Goal: Task Accomplishment & Management: Use online tool/utility

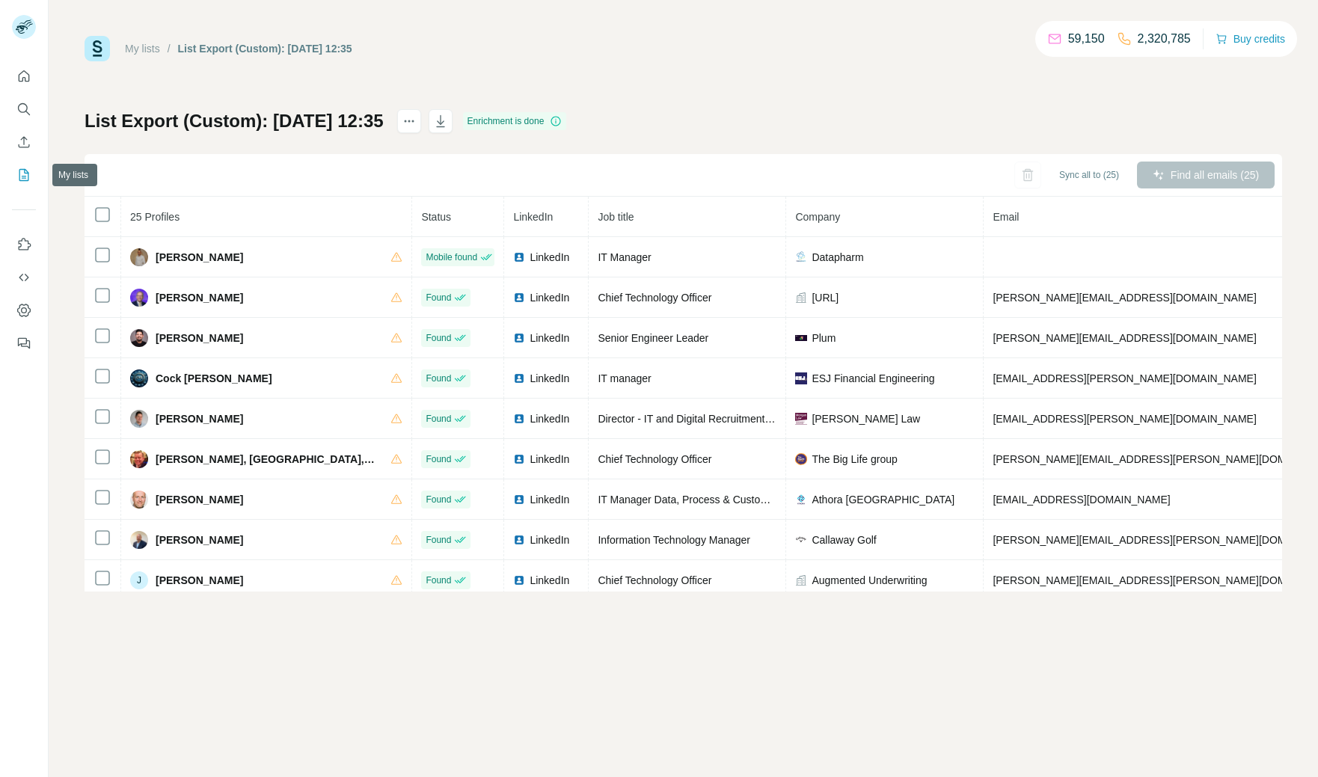
click at [23, 179] on icon "My lists" at bounding box center [23, 175] width 15 height 15
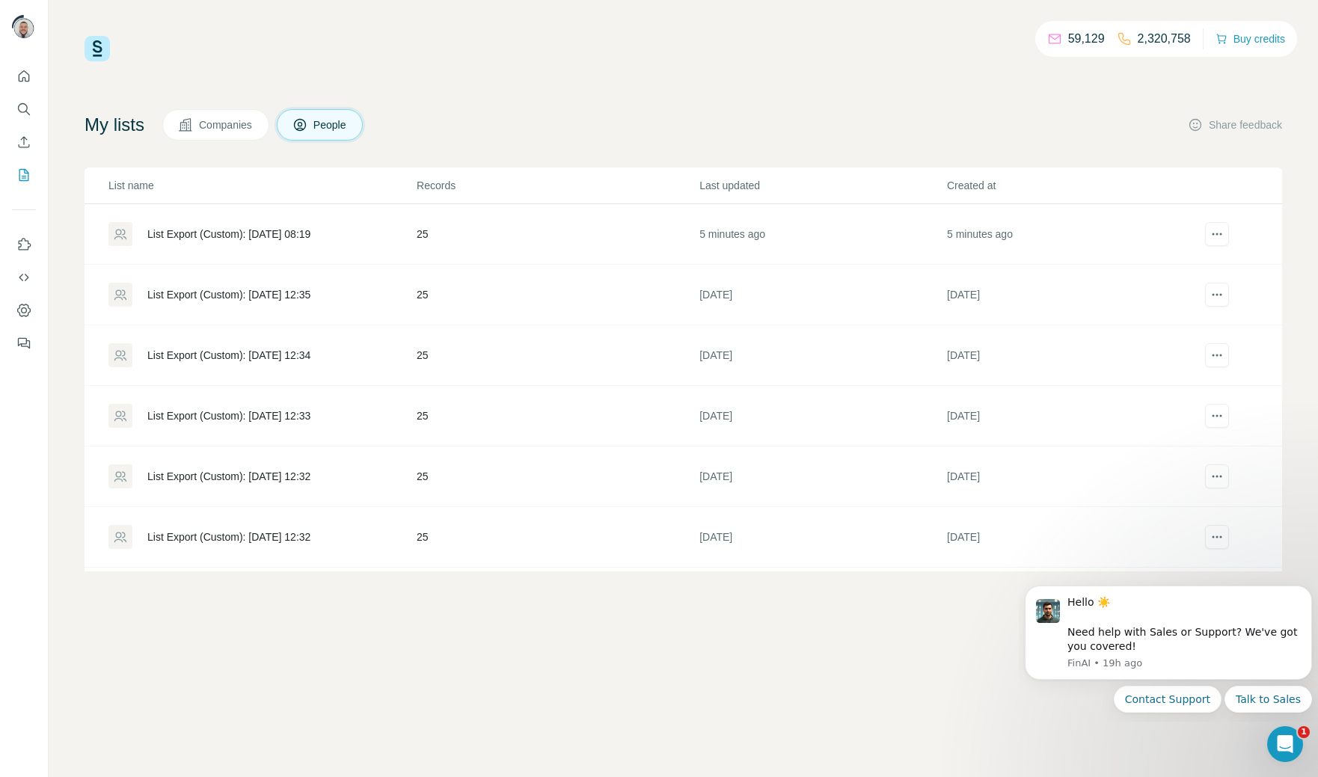
click at [213, 233] on div "List Export (Custom): [DATE] 08:19" at bounding box center [228, 234] width 163 height 15
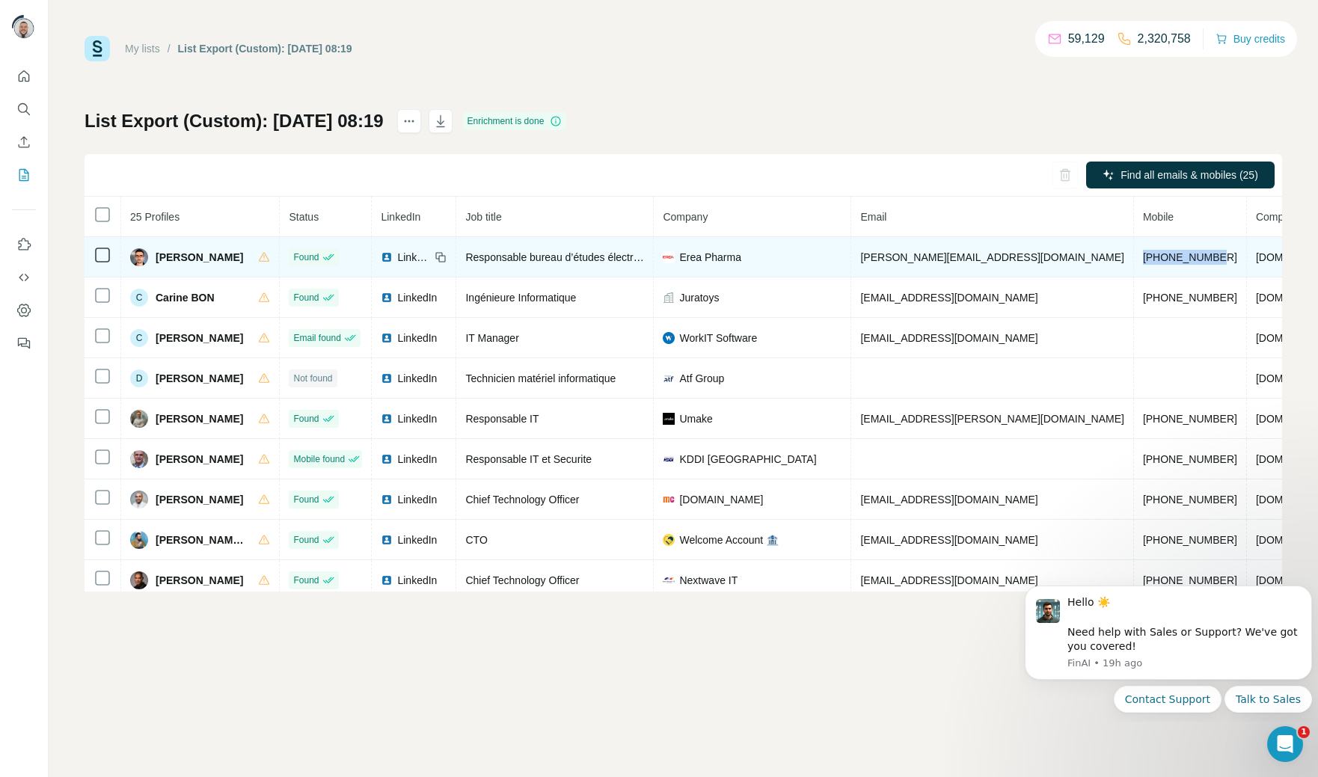
drag, startPoint x: 1134, startPoint y: 262, endPoint x: 1048, endPoint y: 259, distance: 85.3
click at [1134, 259] on td "[PHONE_NUMBER]" at bounding box center [1190, 257] width 113 height 40
copy span "[PHONE_NUMBER]"
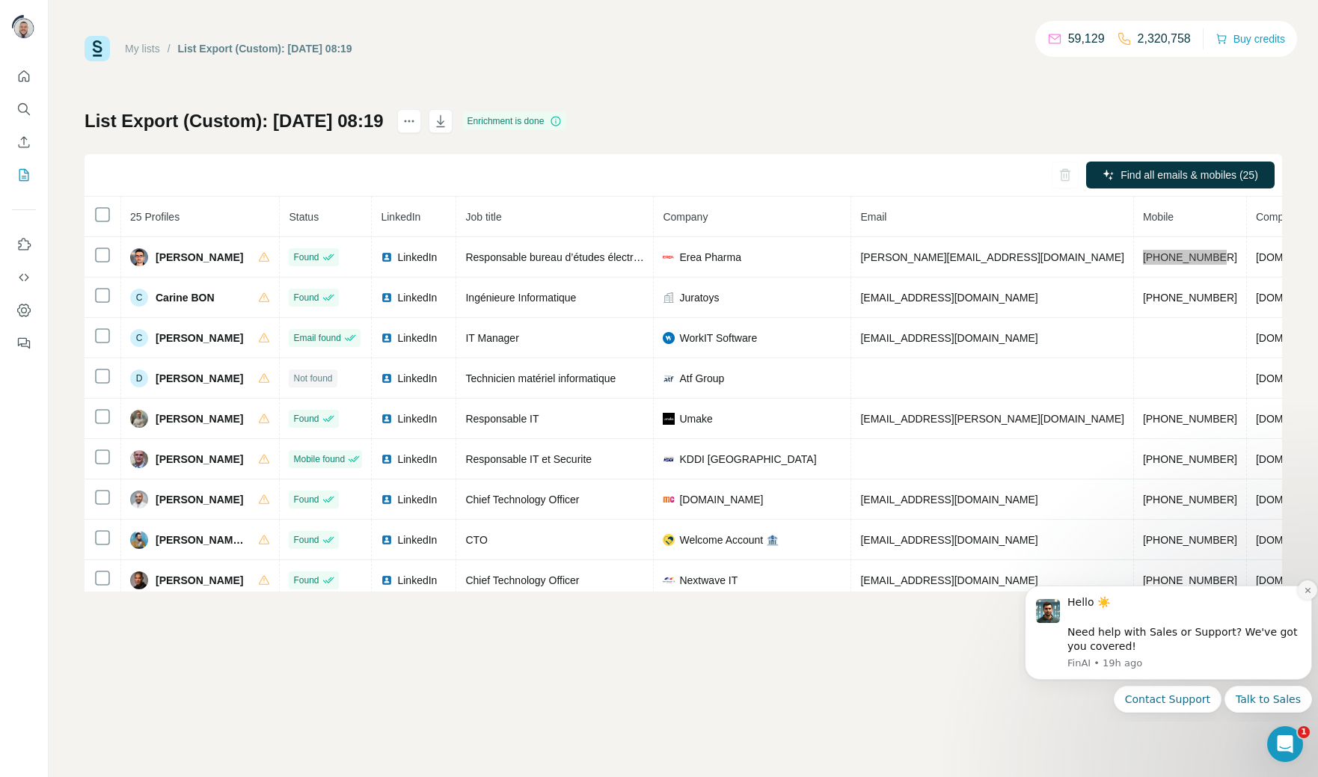
click at [1306, 595] on icon "Dismiss notification" at bounding box center [1307, 590] width 8 height 8
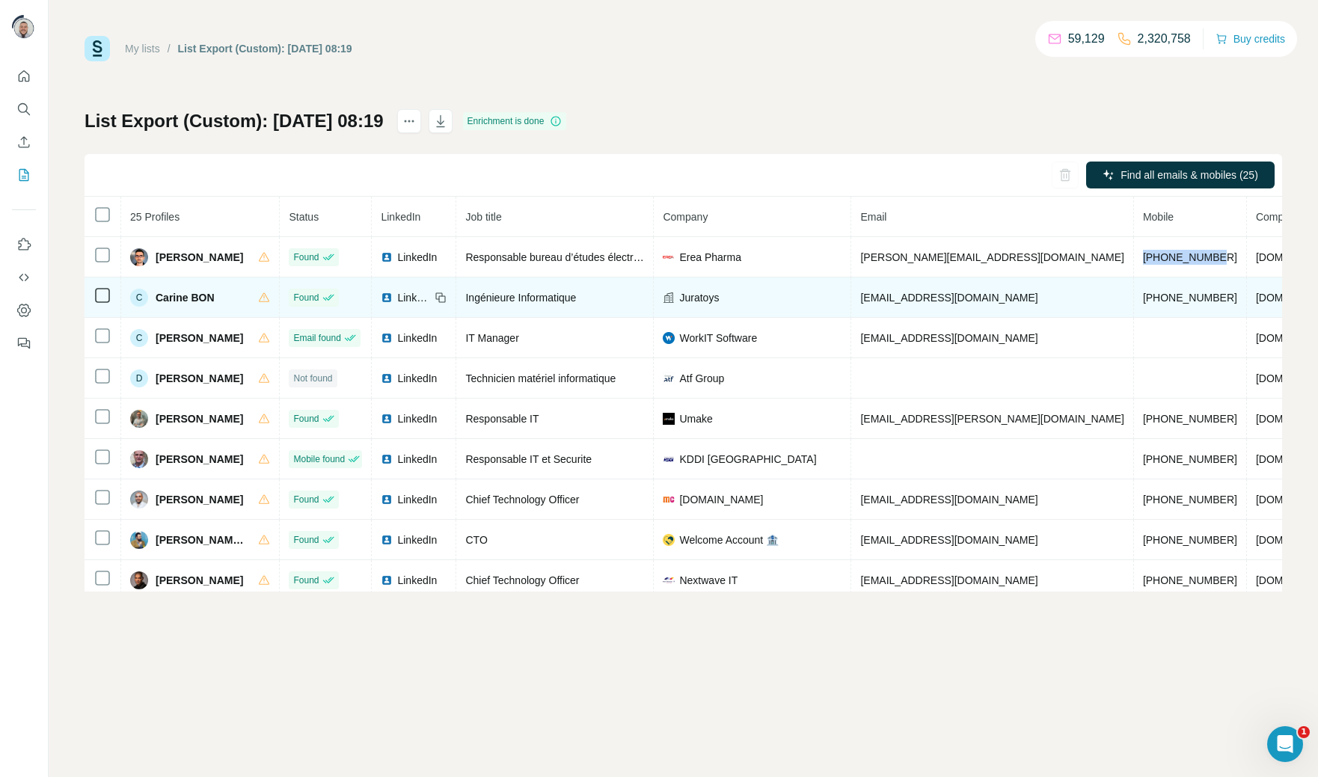
click at [1143, 298] on span "[PHONE_NUMBER]" at bounding box center [1190, 298] width 94 height 12
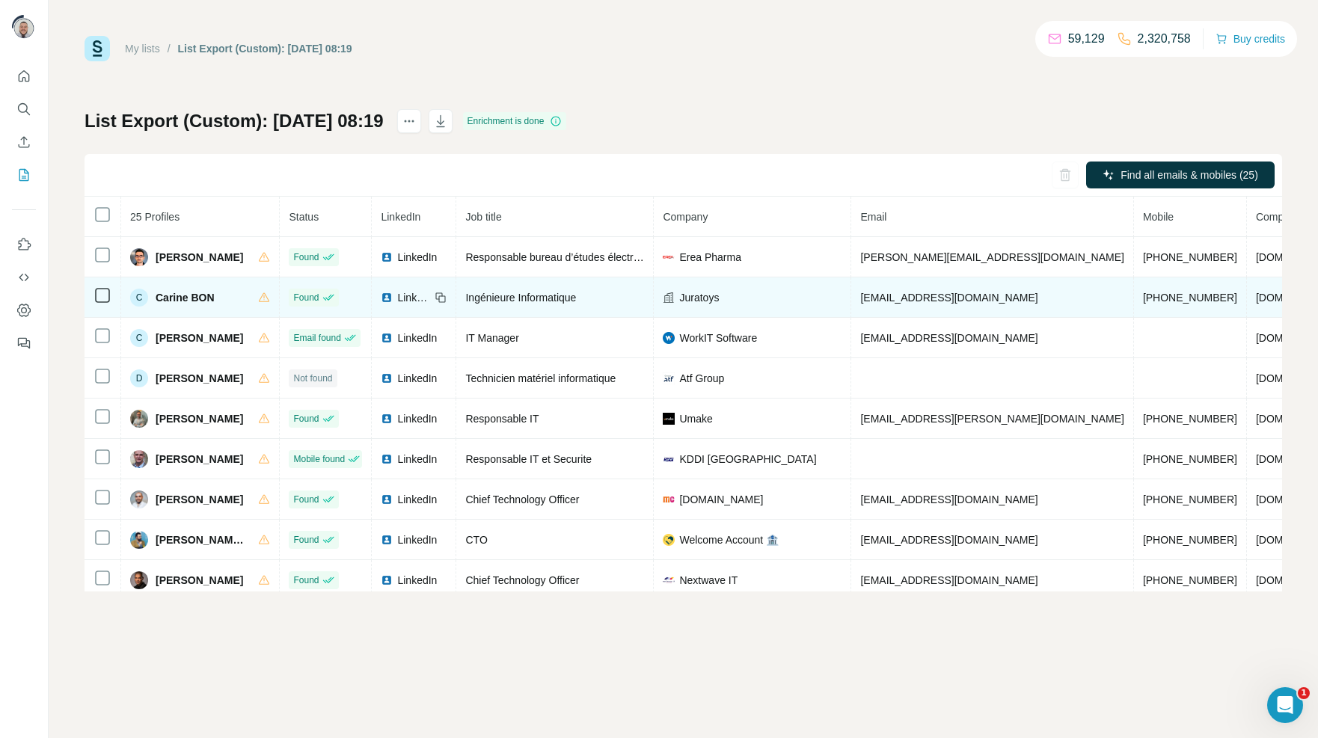
click at [1143, 297] on span "[PHONE_NUMBER]" at bounding box center [1190, 298] width 94 height 12
copy span "33768304199"
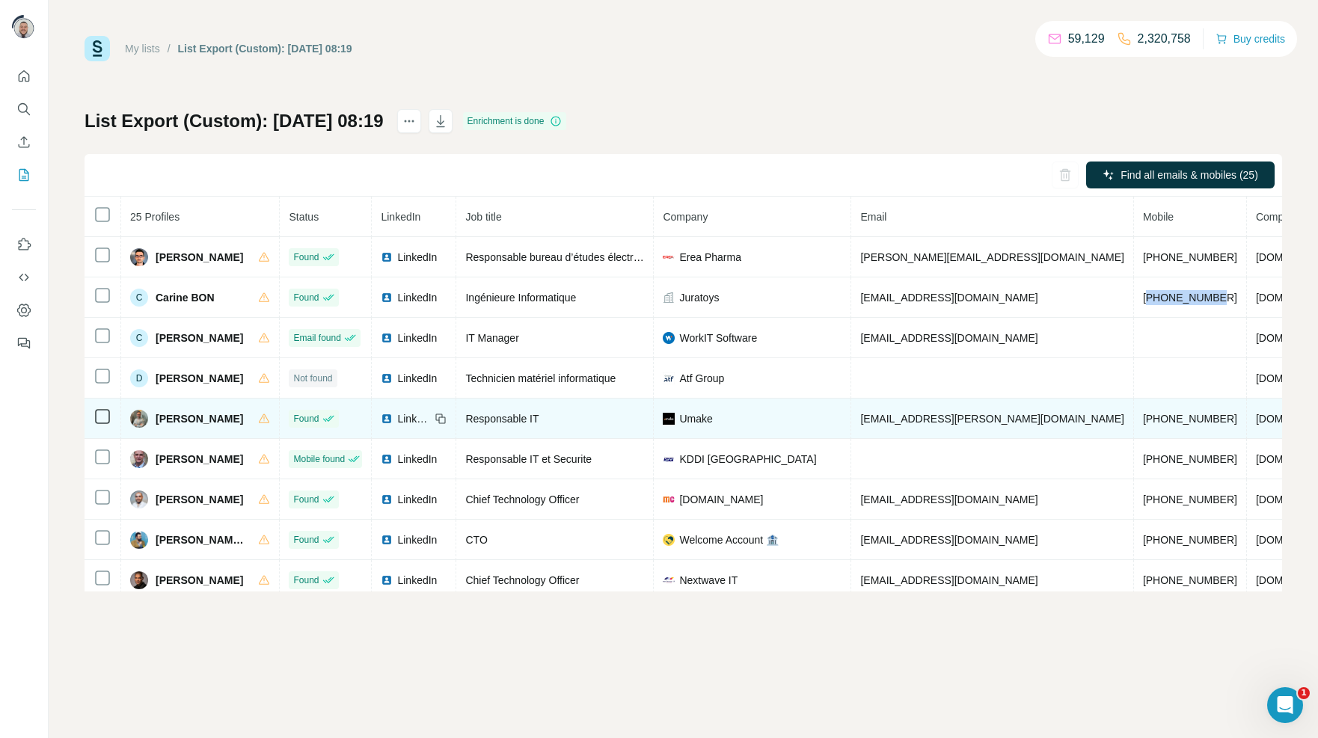
click at [1143, 419] on span "[PHONE_NUMBER]" at bounding box center [1190, 419] width 94 height 12
copy span "33787209395"
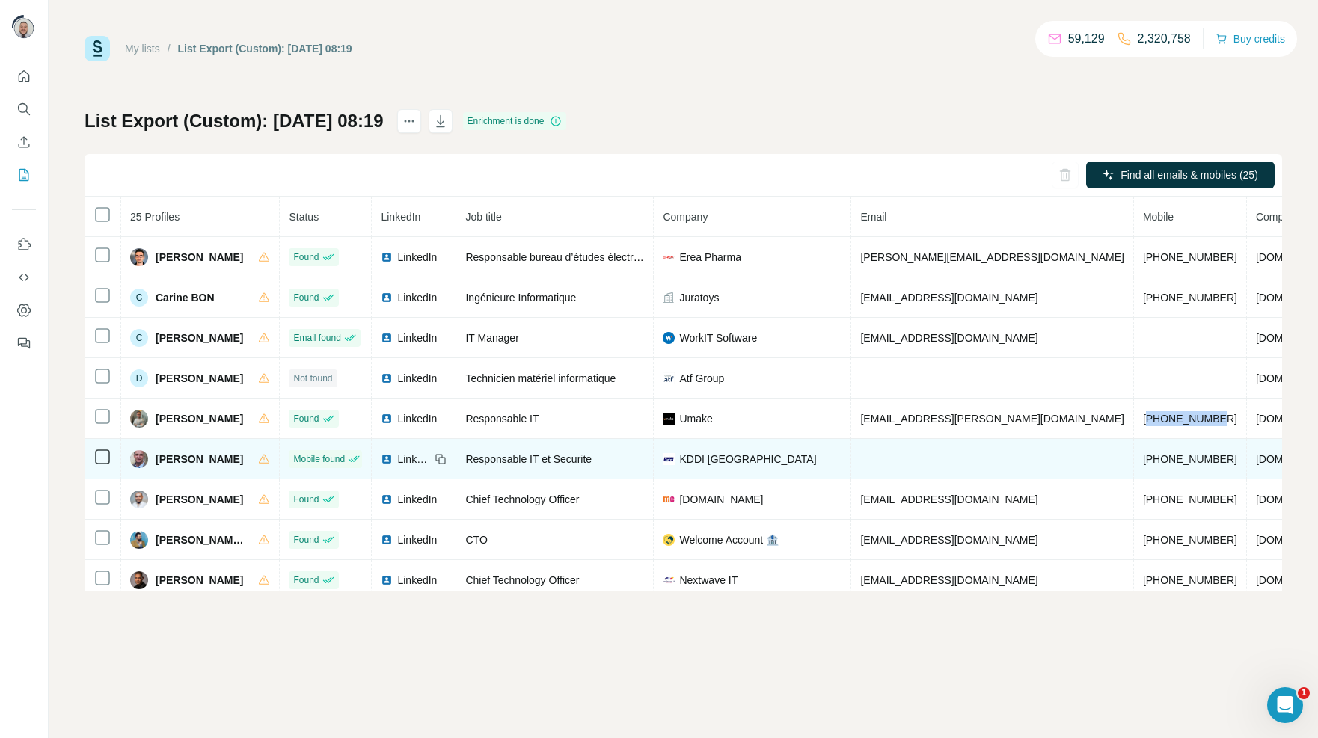
click at [1143, 463] on span "[PHONE_NUMBER]" at bounding box center [1190, 459] width 94 height 12
copy span "[PHONE_NUMBER]"
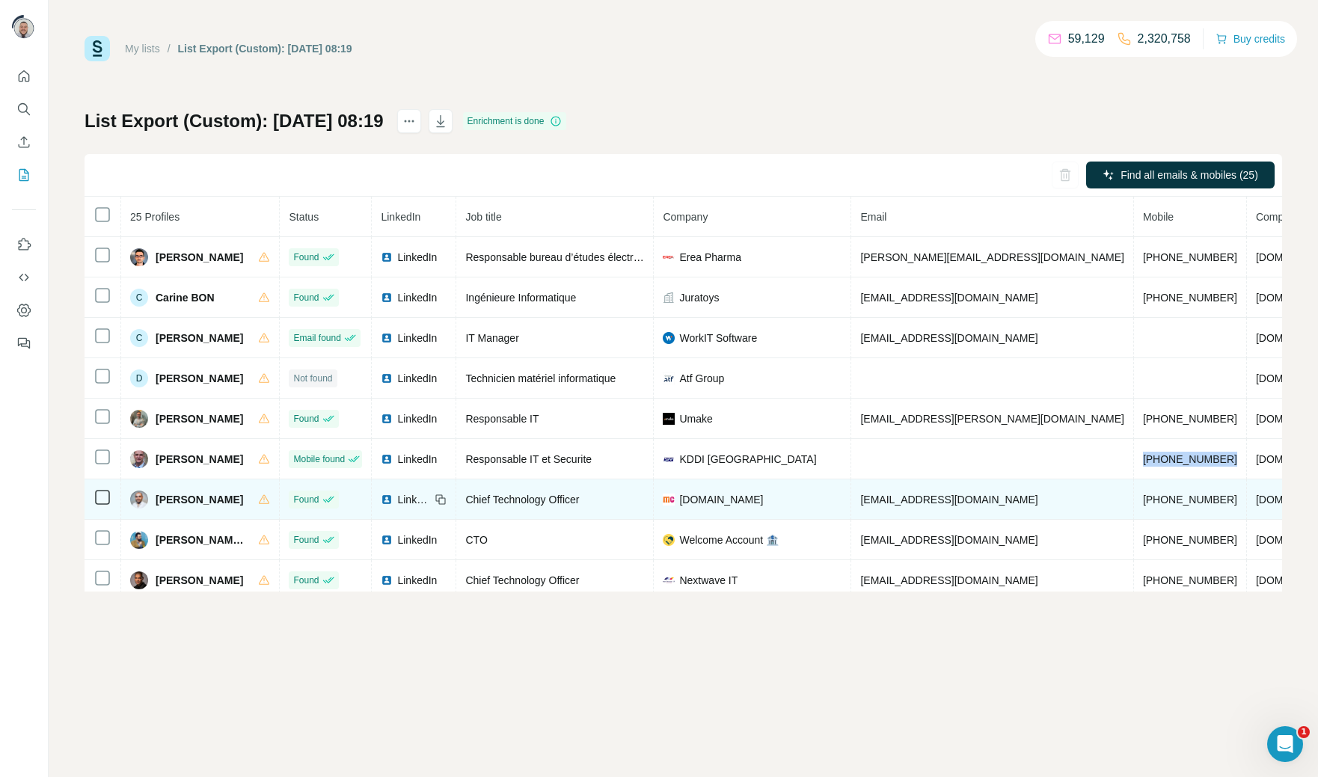
click at [1143, 500] on span "[PHONE_NUMBER]" at bounding box center [1190, 500] width 94 height 12
copy span "[PHONE_NUMBER]"
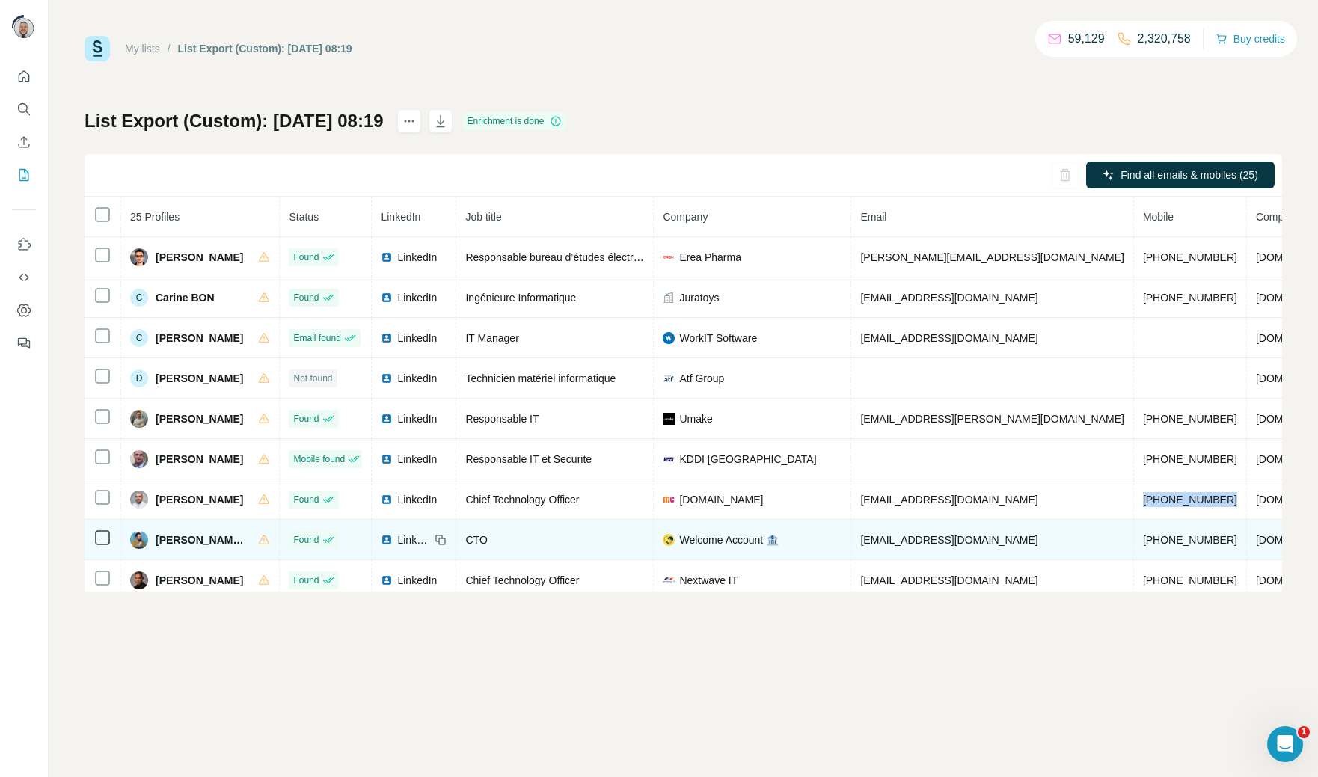
click at [1143, 539] on span "[PHONE_NUMBER]" at bounding box center [1190, 540] width 94 height 12
copy span "33750602541"
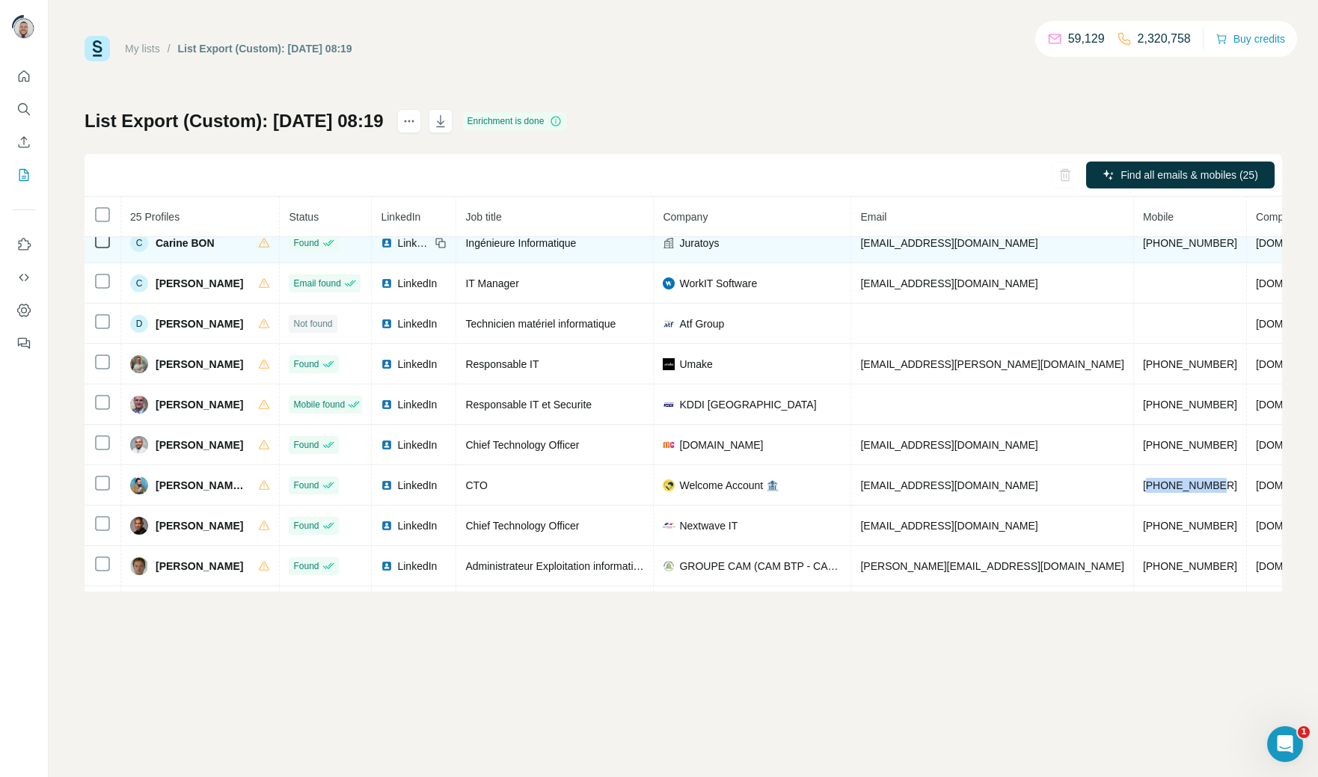
scroll to position [55, 0]
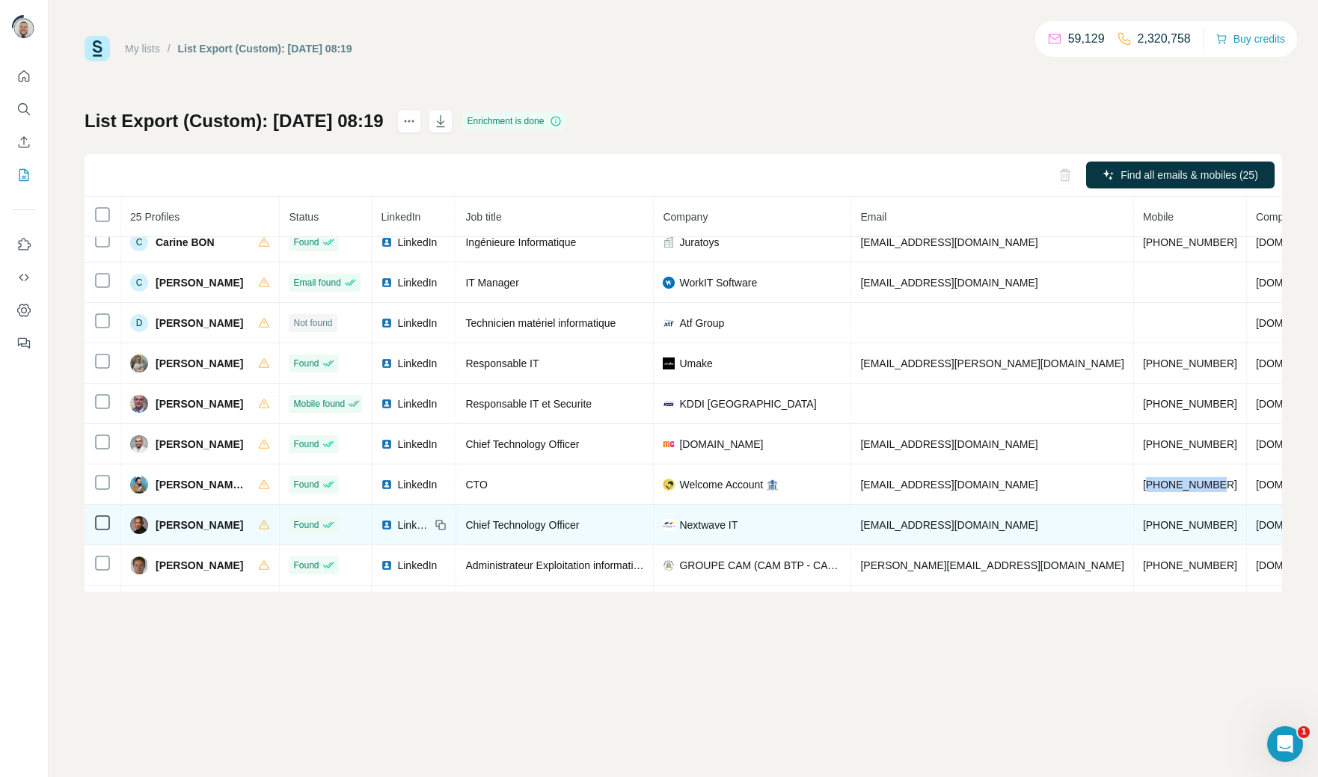
click at [1143, 530] on span "[PHONE_NUMBER]" at bounding box center [1190, 525] width 94 height 12
copy span "33761872432"
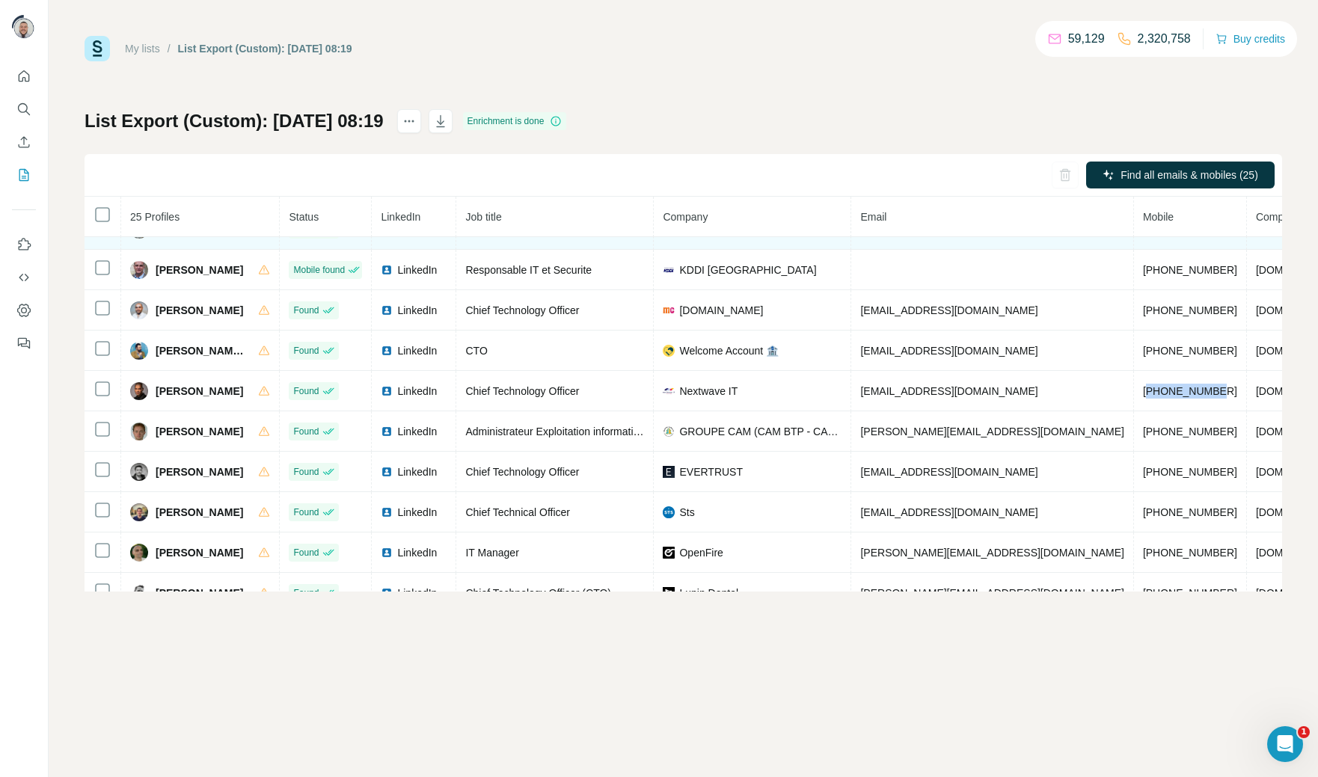
scroll to position [194, 0]
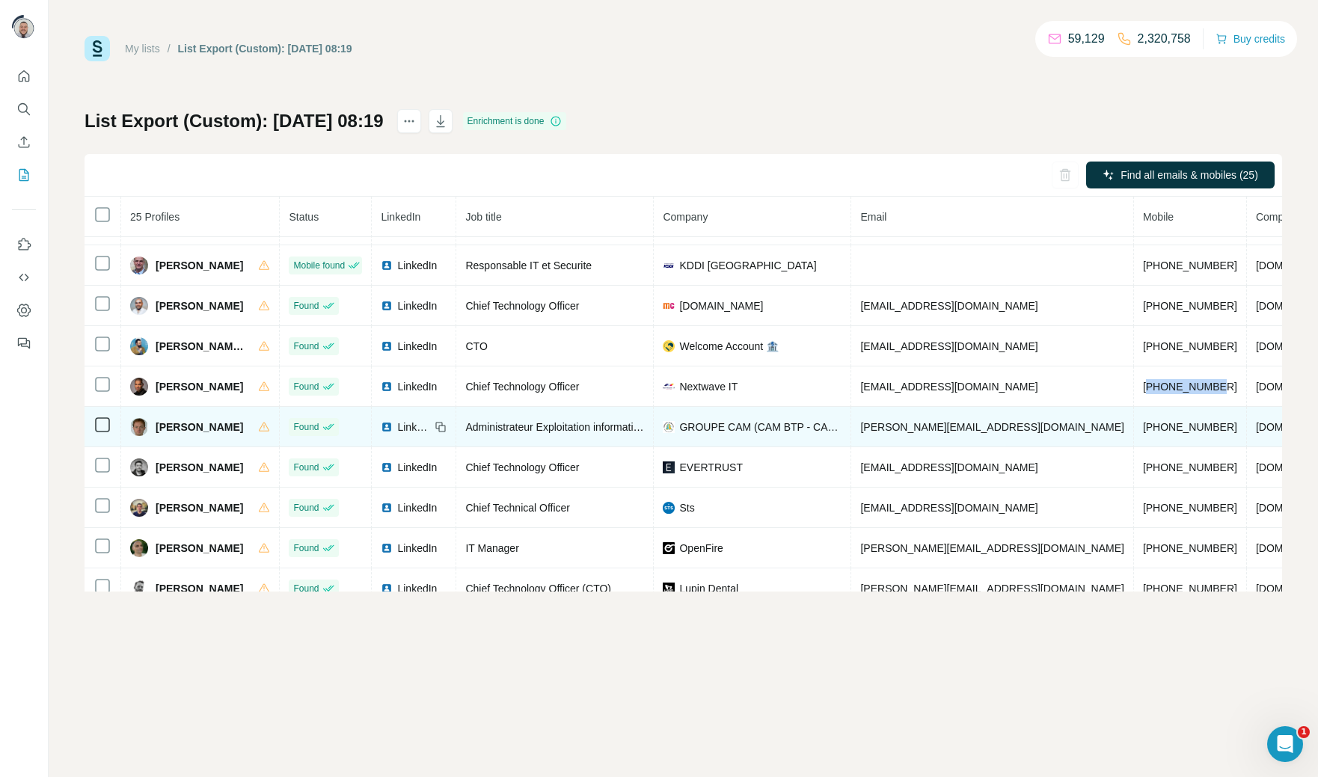
click at [1143, 433] on span "[PHONE_NUMBER]" at bounding box center [1190, 427] width 94 height 12
copy span "[PHONE_NUMBER]"
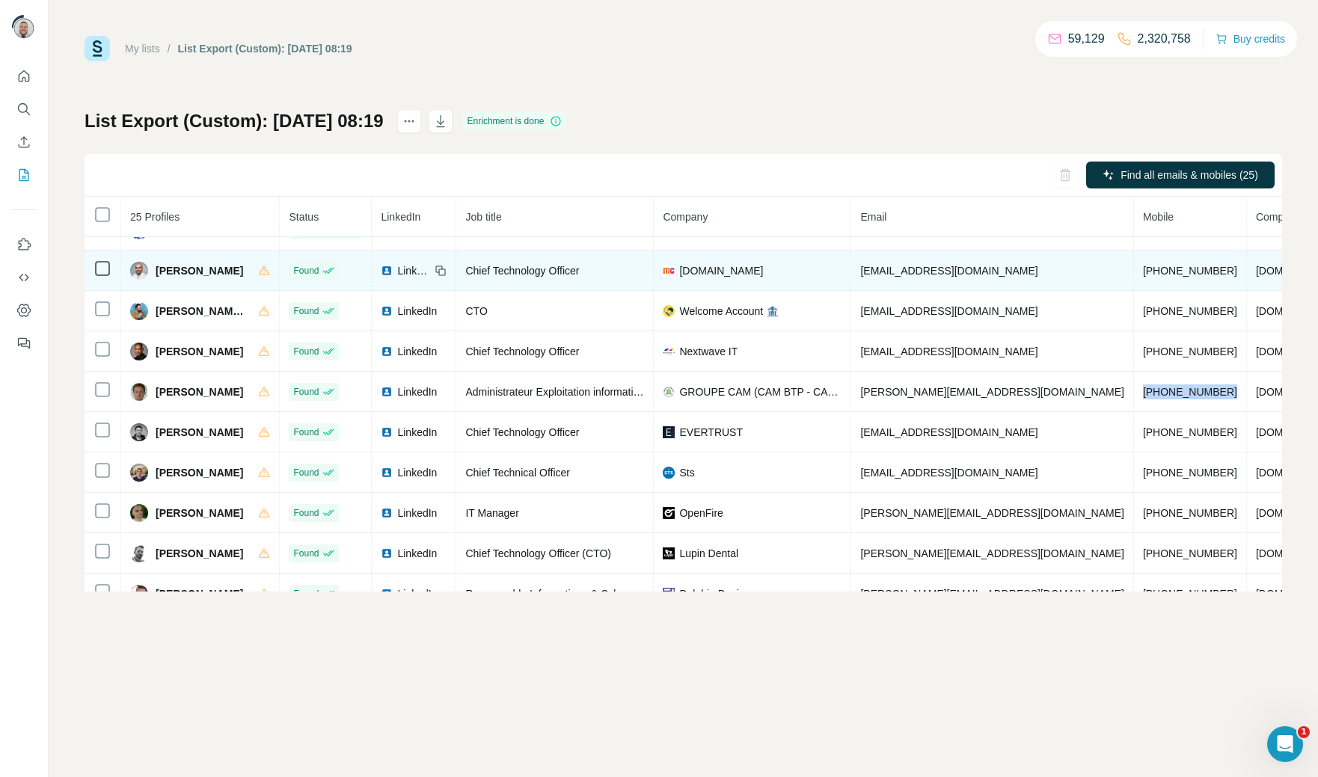
scroll to position [231, 0]
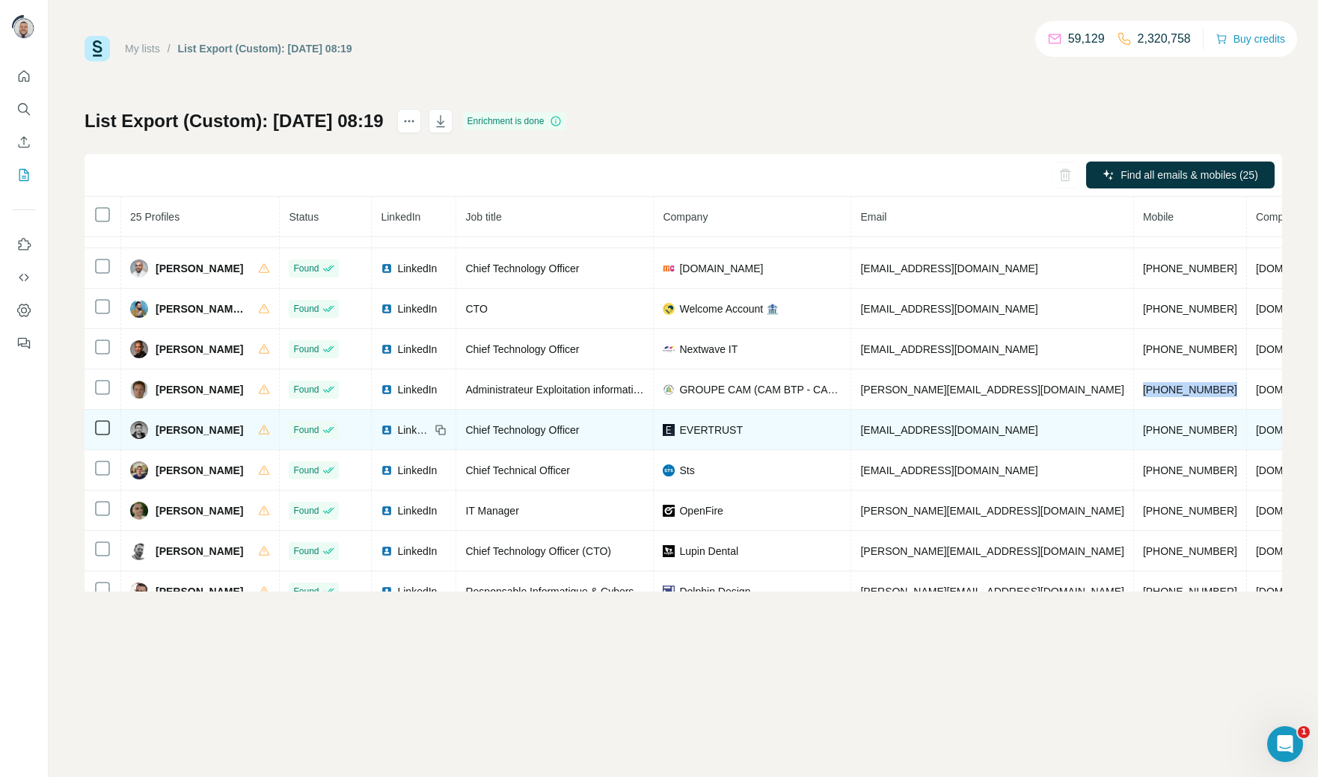
click at [1143, 436] on span "[PHONE_NUMBER]" at bounding box center [1190, 430] width 94 height 12
copy span "33650871234"
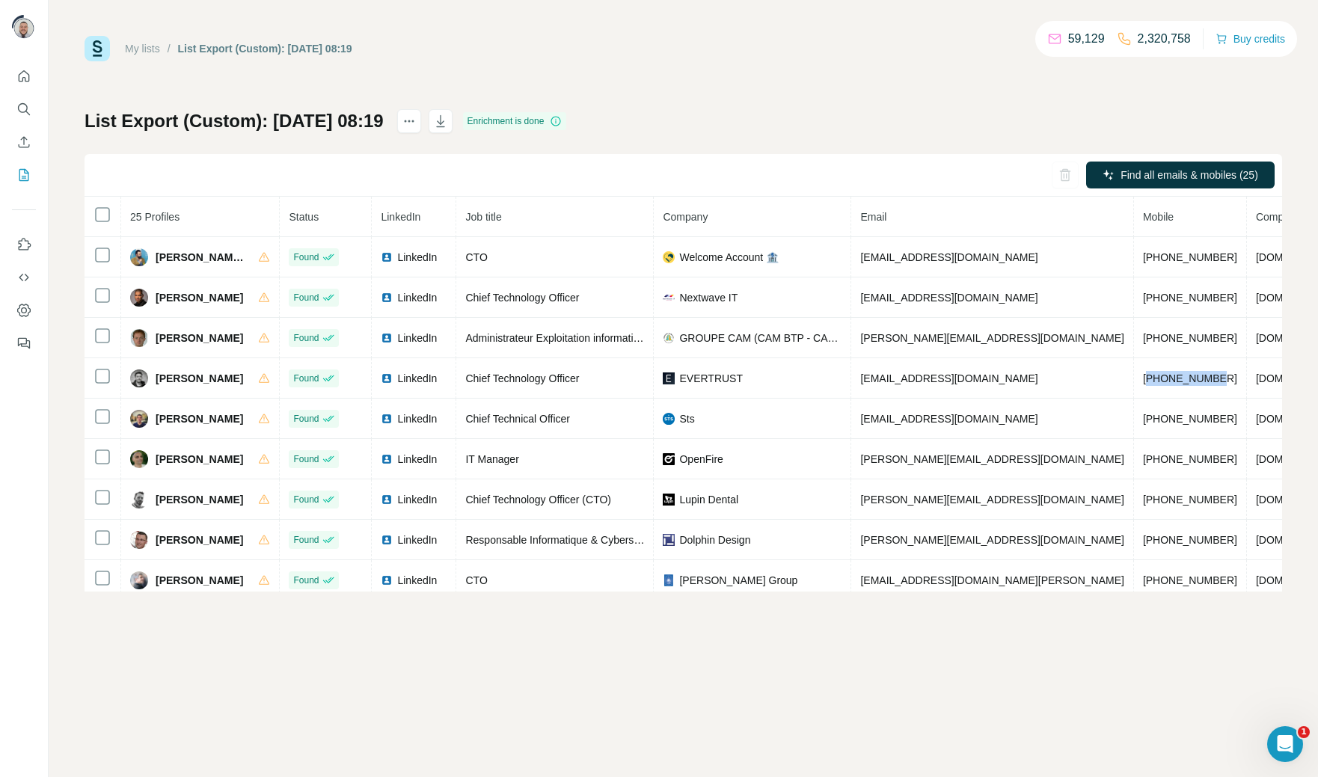
scroll to position [293, 0]
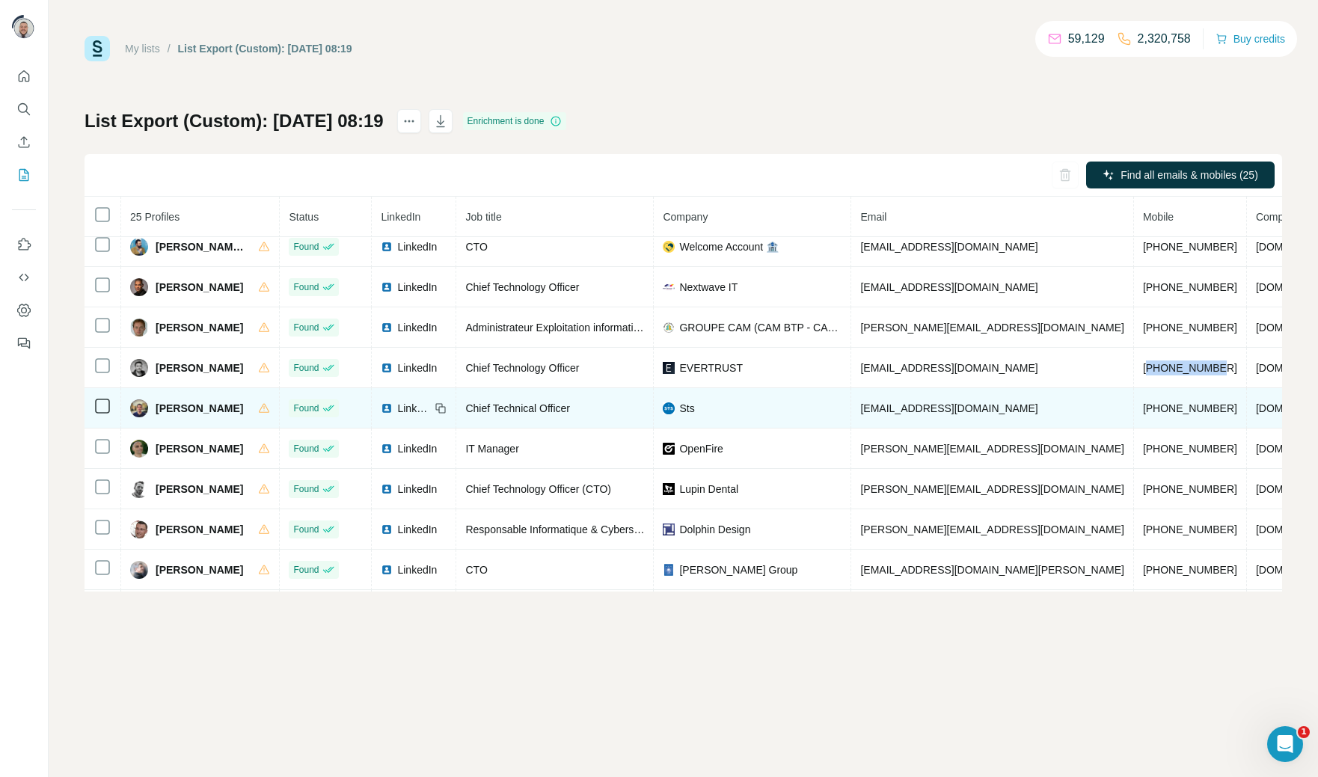
click at [1143, 414] on span "[PHONE_NUMBER]" at bounding box center [1190, 408] width 94 height 12
copy span "[PHONE_NUMBER]"
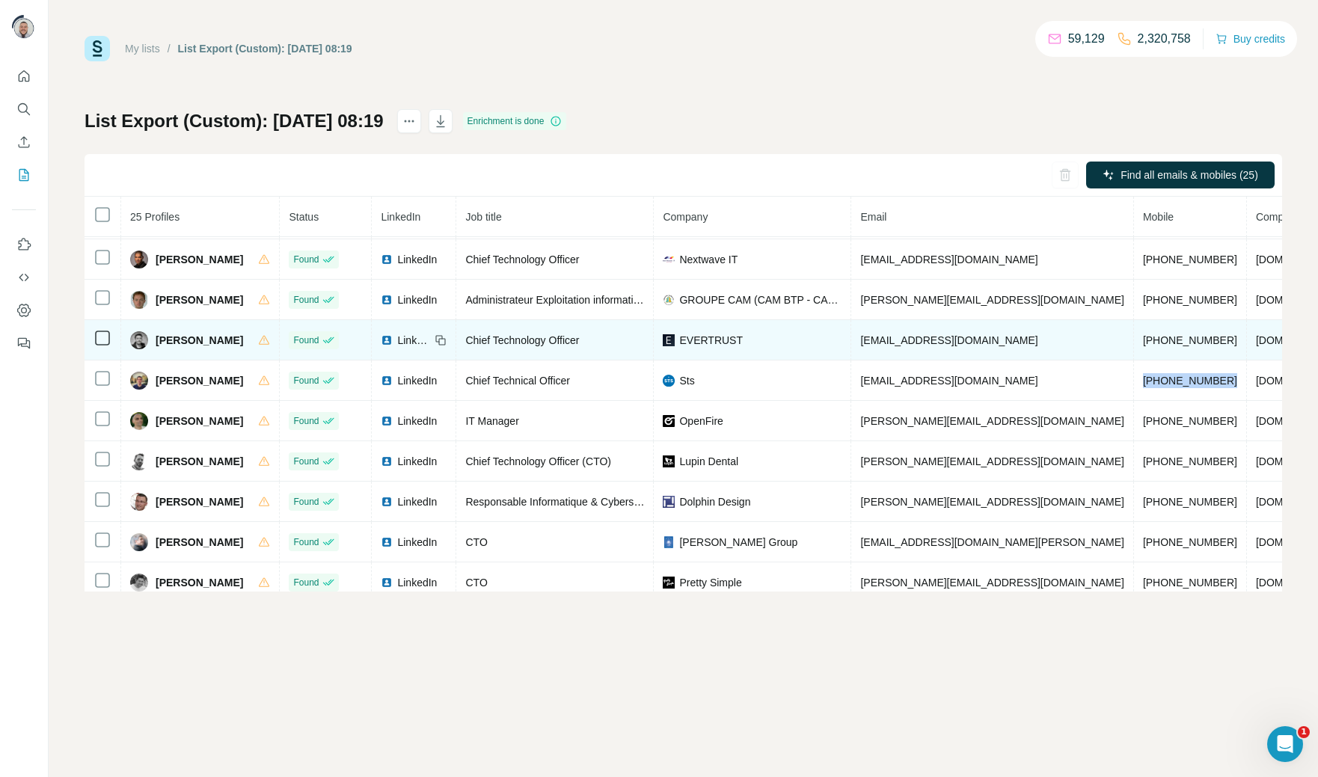
scroll to position [324, 0]
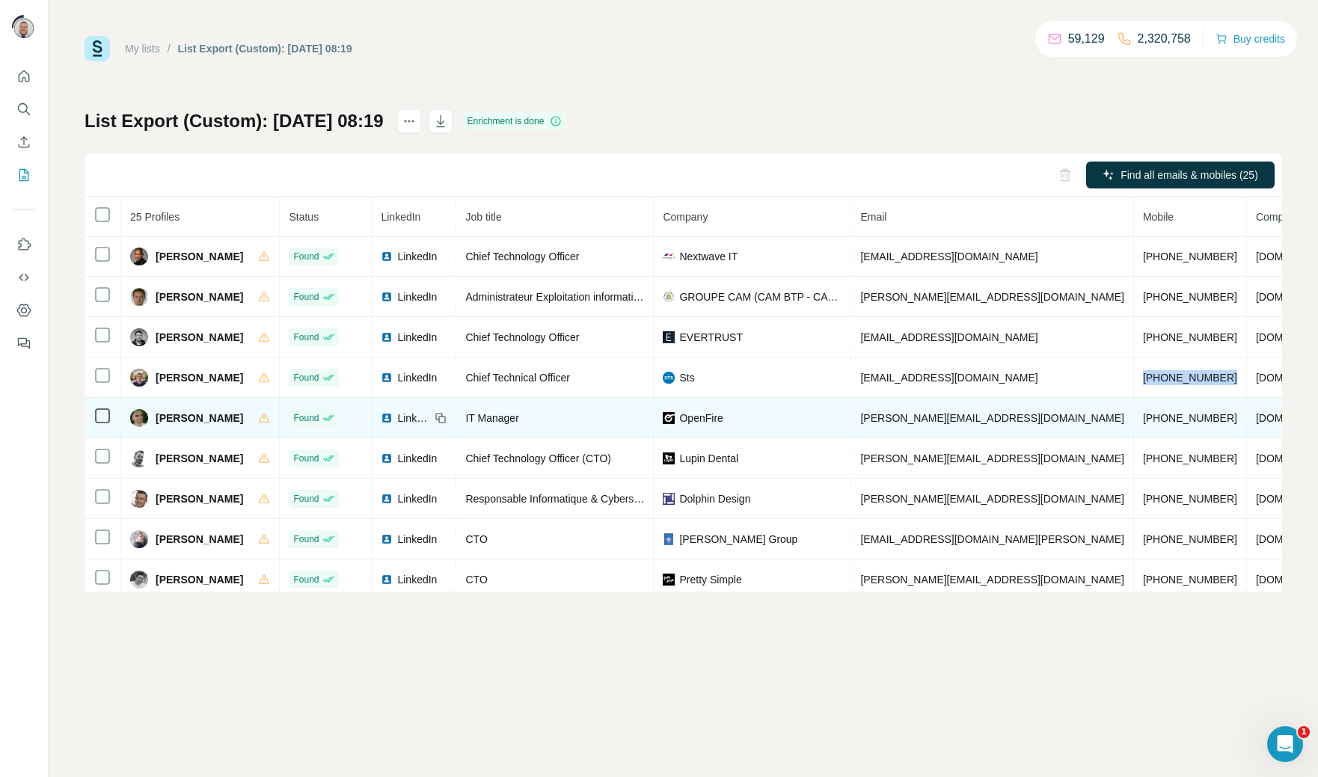
click at [1143, 424] on span "[PHONE_NUMBER]" at bounding box center [1190, 418] width 94 height 12
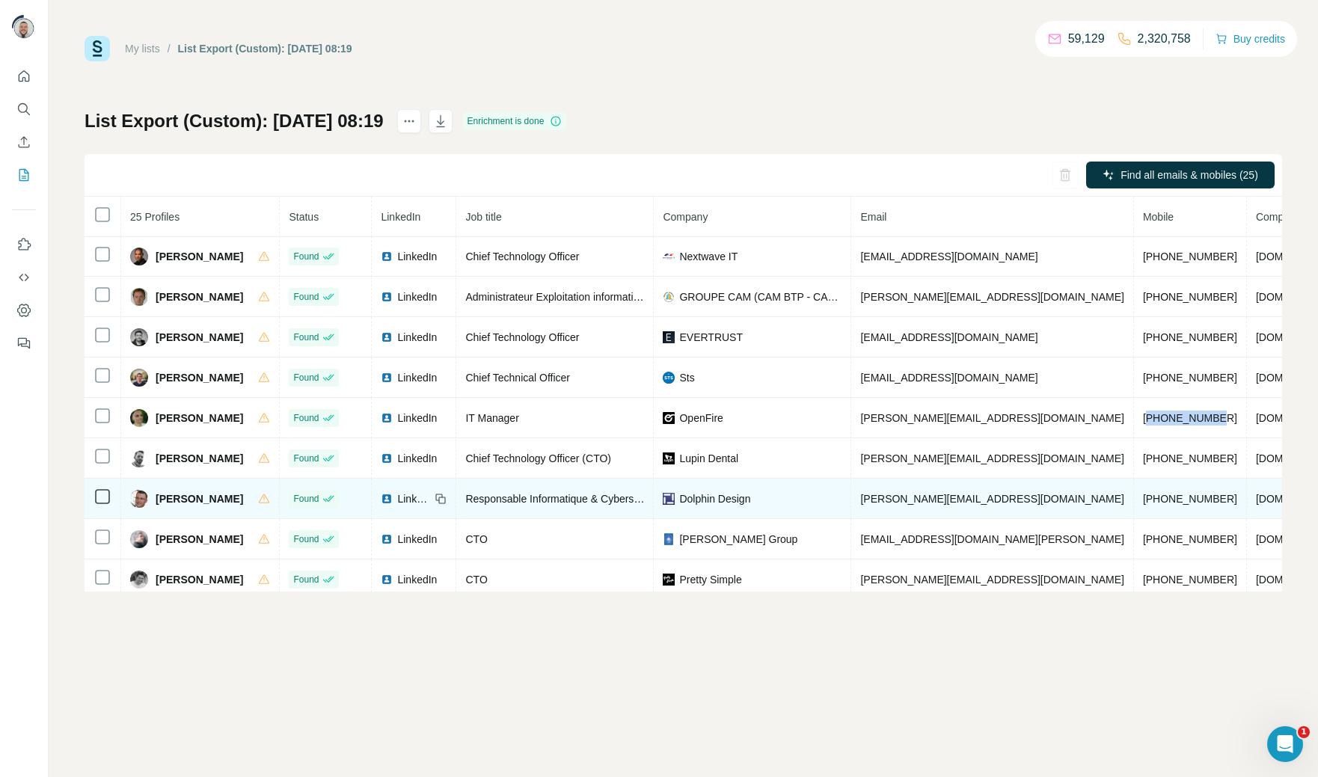
click at [1143, 500] on span "[PHONE_NUMBER]" at bounding box center [1190, 499] width 94 height 12
click at [1143, 505] on span "[PHONE_NUMBER]" at bounding box center [1190, 499] width 94 height 12
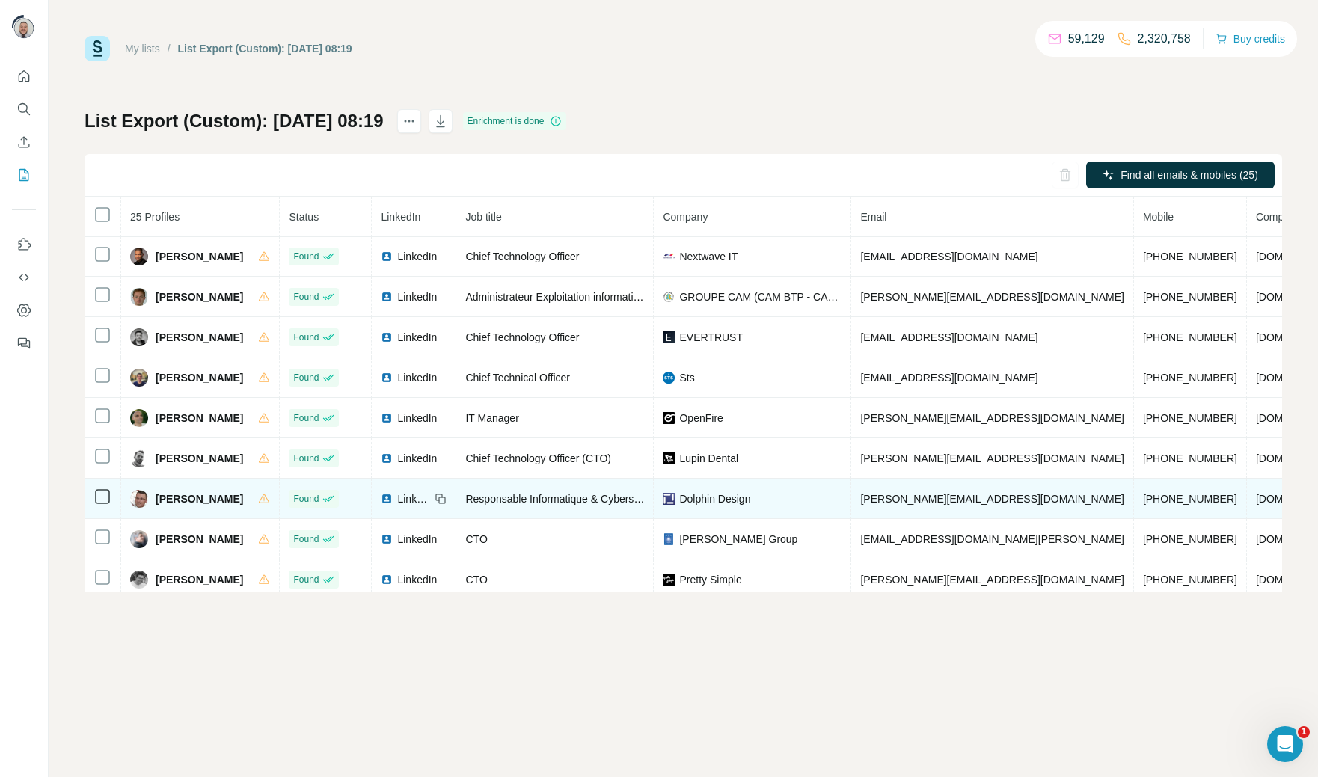
click at [1143, 505] on span "[PHONE_NUMBER]" at bounding box center [1190, 499] width 94 height 12
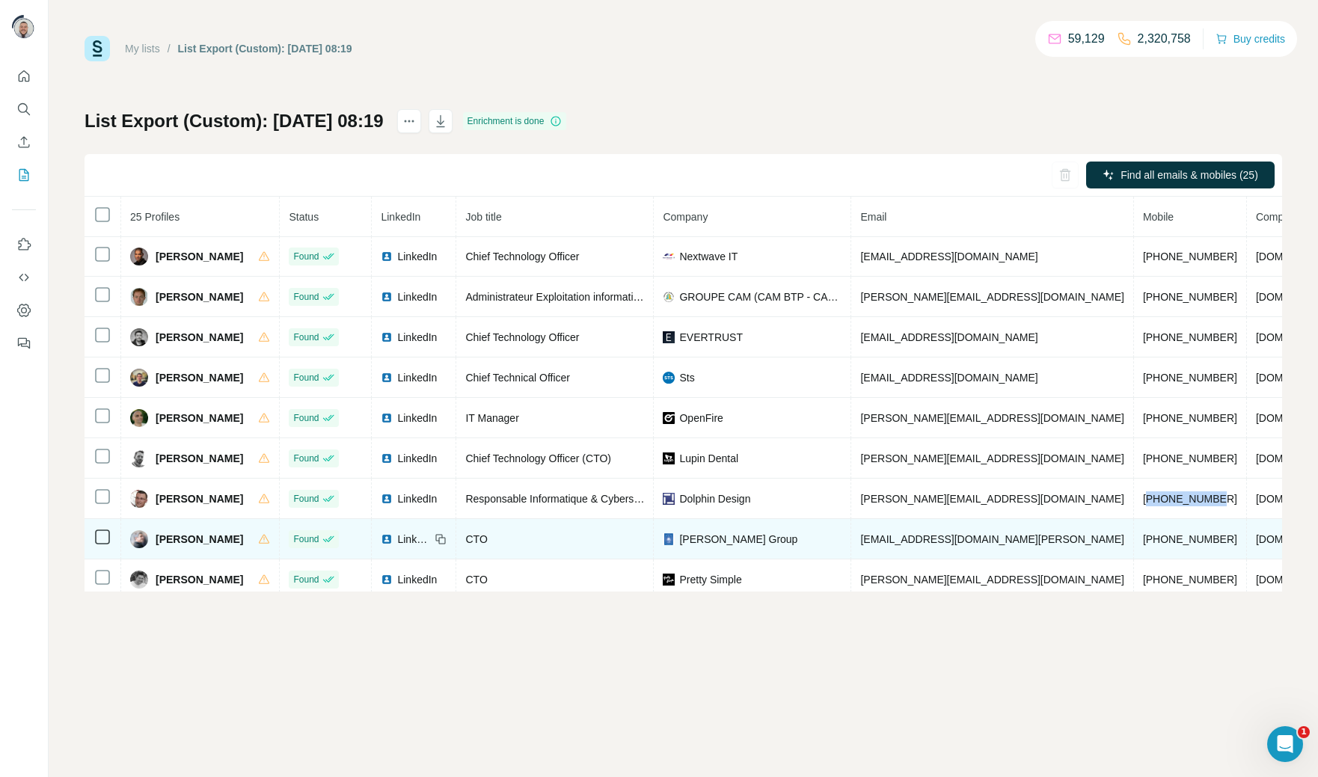
click at [1136, 526] on td "[PHONE_NUMBER]" at bounding box center [1190, 539] width 113 height 40
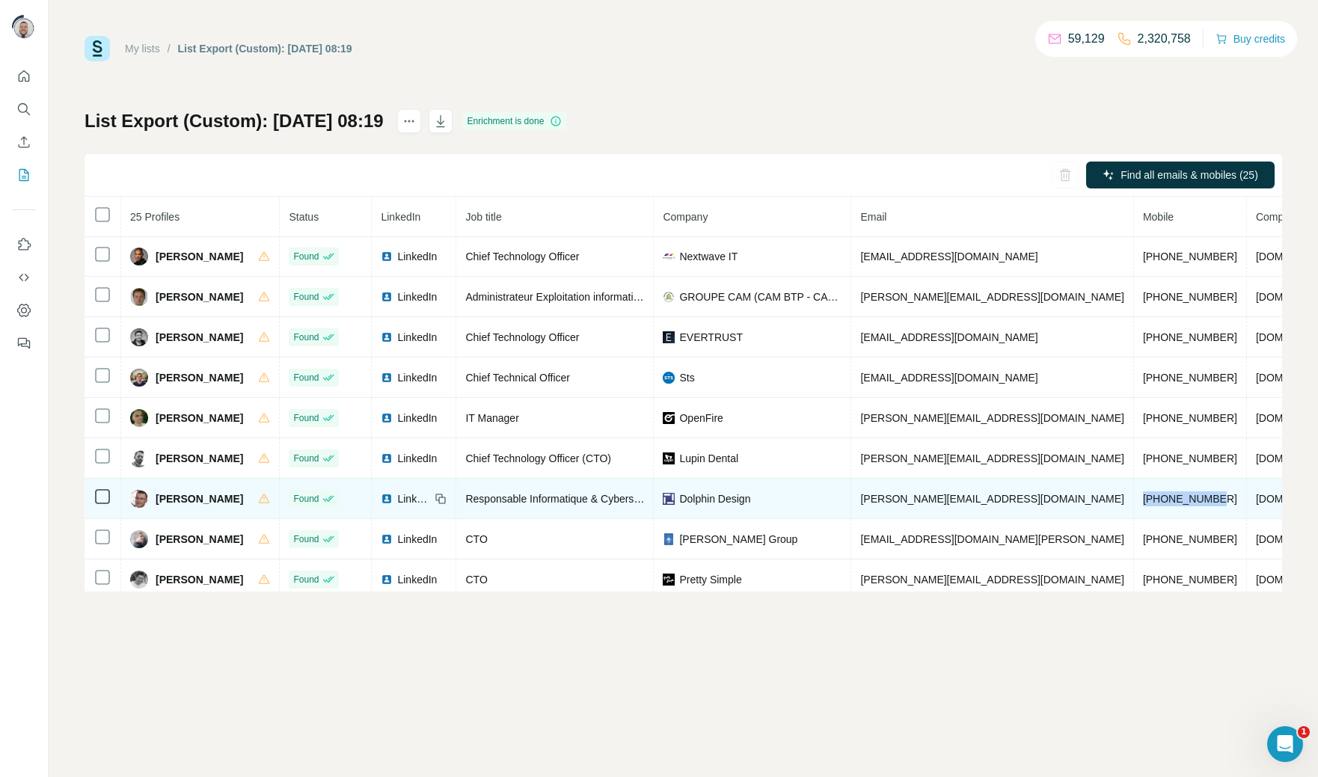
drag, startPoint x: 1130, startPoint y: 503, endPoint x: 1049, endPoint y: 509, distance: 81.0
click at [1134, 509] on td "[PHONE_NUMBER]" at bounding box center [1190, 499] width 113 height 40
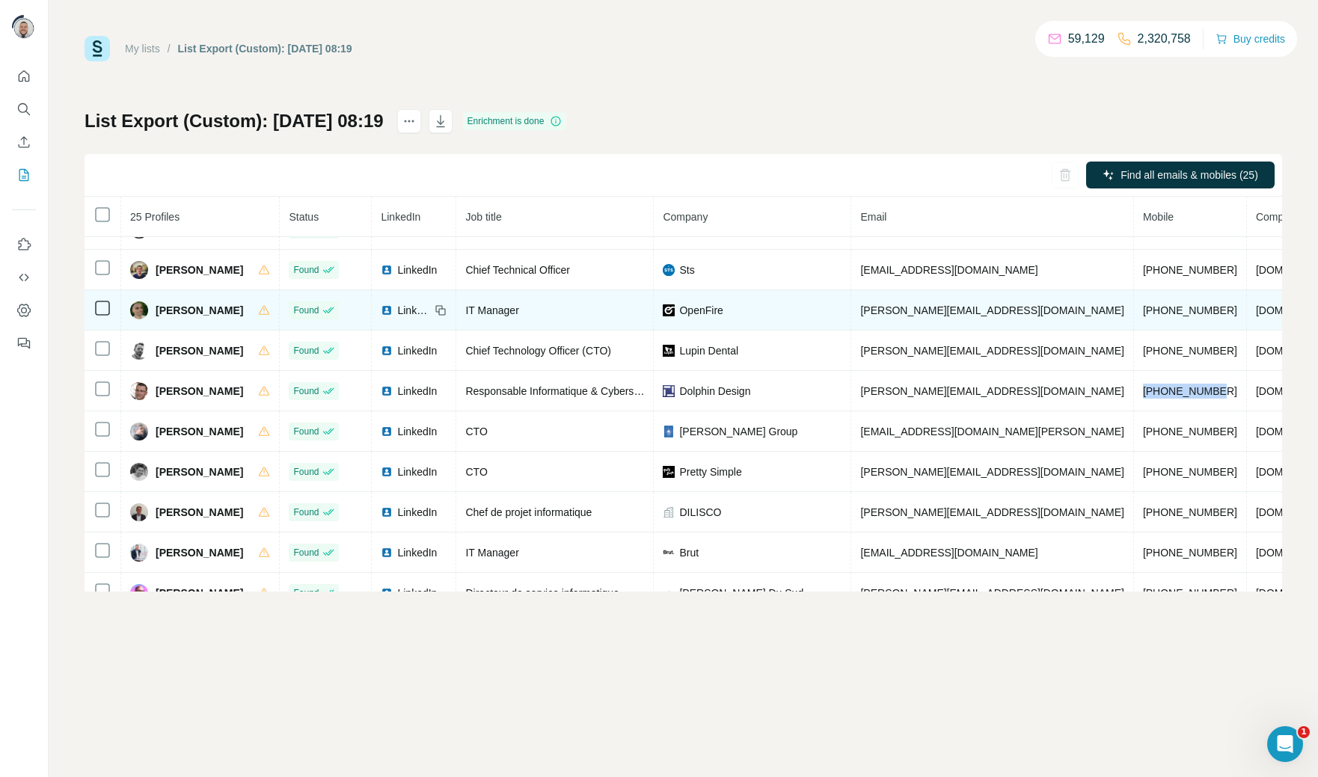
scroll to position [464, 0]
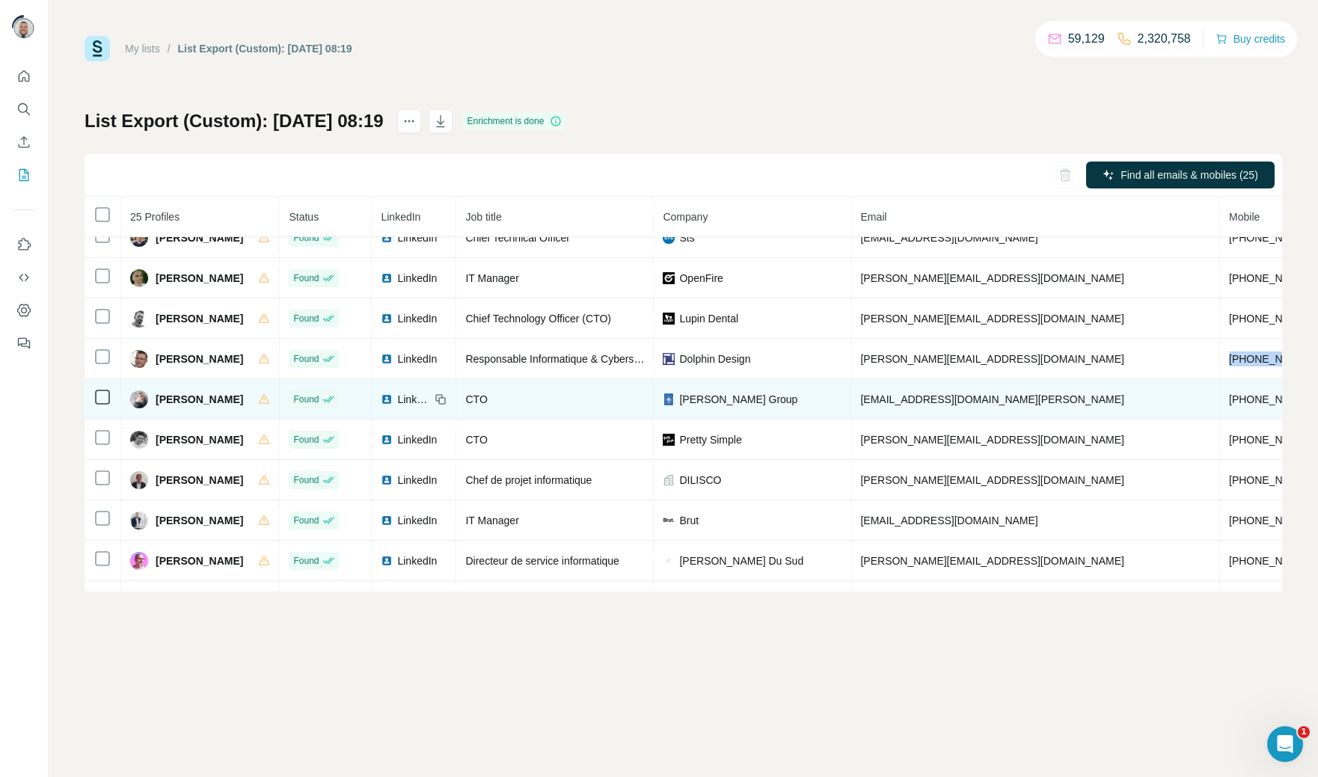
click at [1229, 402] on span "[PHONE_NUMBER]" at bounding box center [1276, 399] width 94 height 12
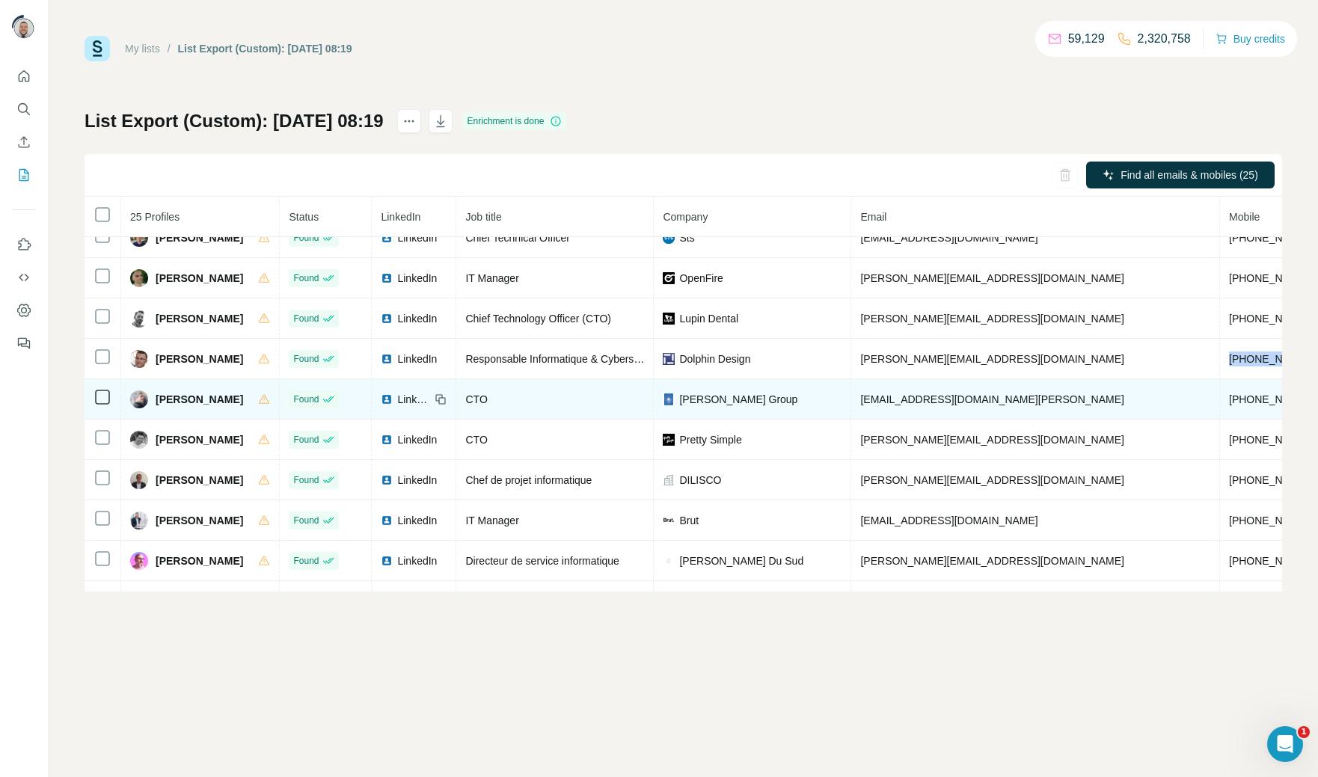
click at [1229, 405] on span "[PHONE_NUMBER]" at bounding box center [1276, 399] width 94 height 12
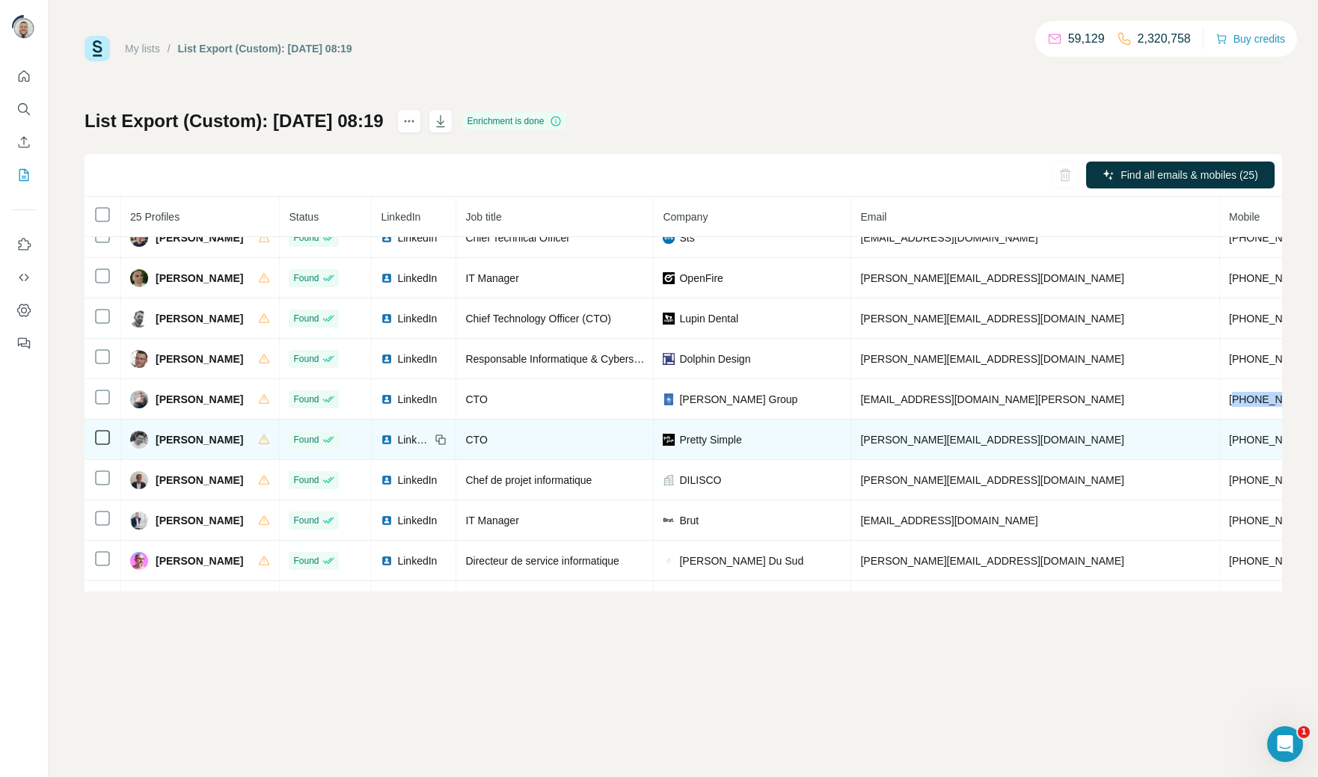
click at [1229, 446] on span "[PHONE_NUMBER]" at bounding box center [1276, 440] width 94 height 12
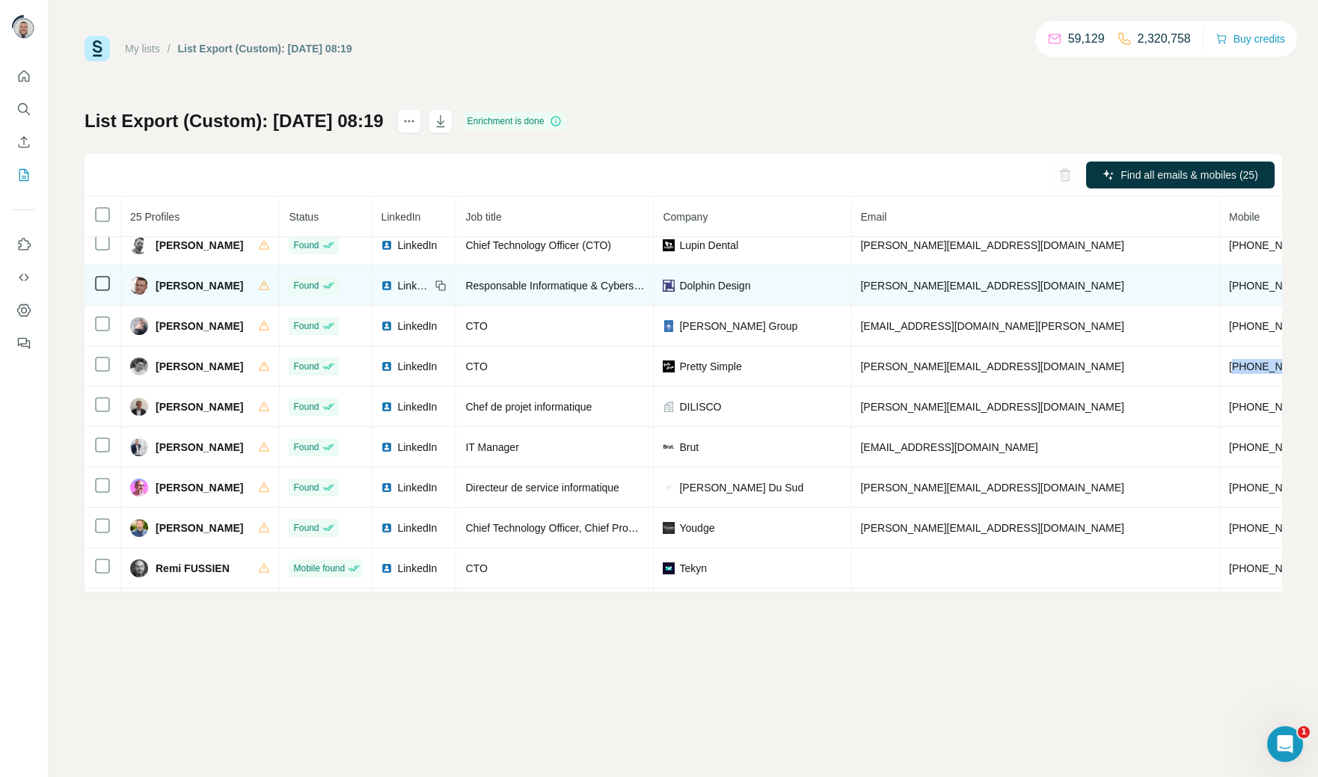
scroll to position [538, 0]
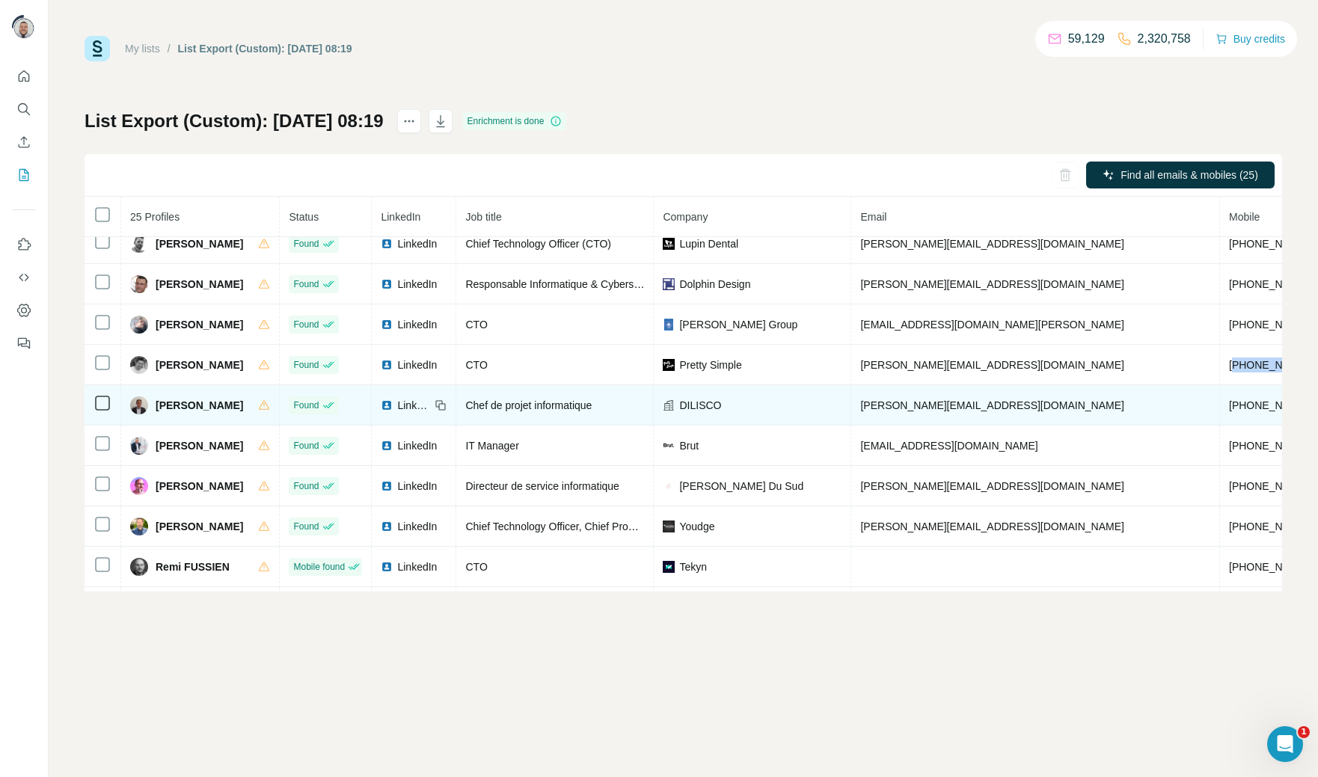
click at [1229, 411] on span "[PHONE_NUMBER]" at bounding box center [1276, 405] width 94 height 12
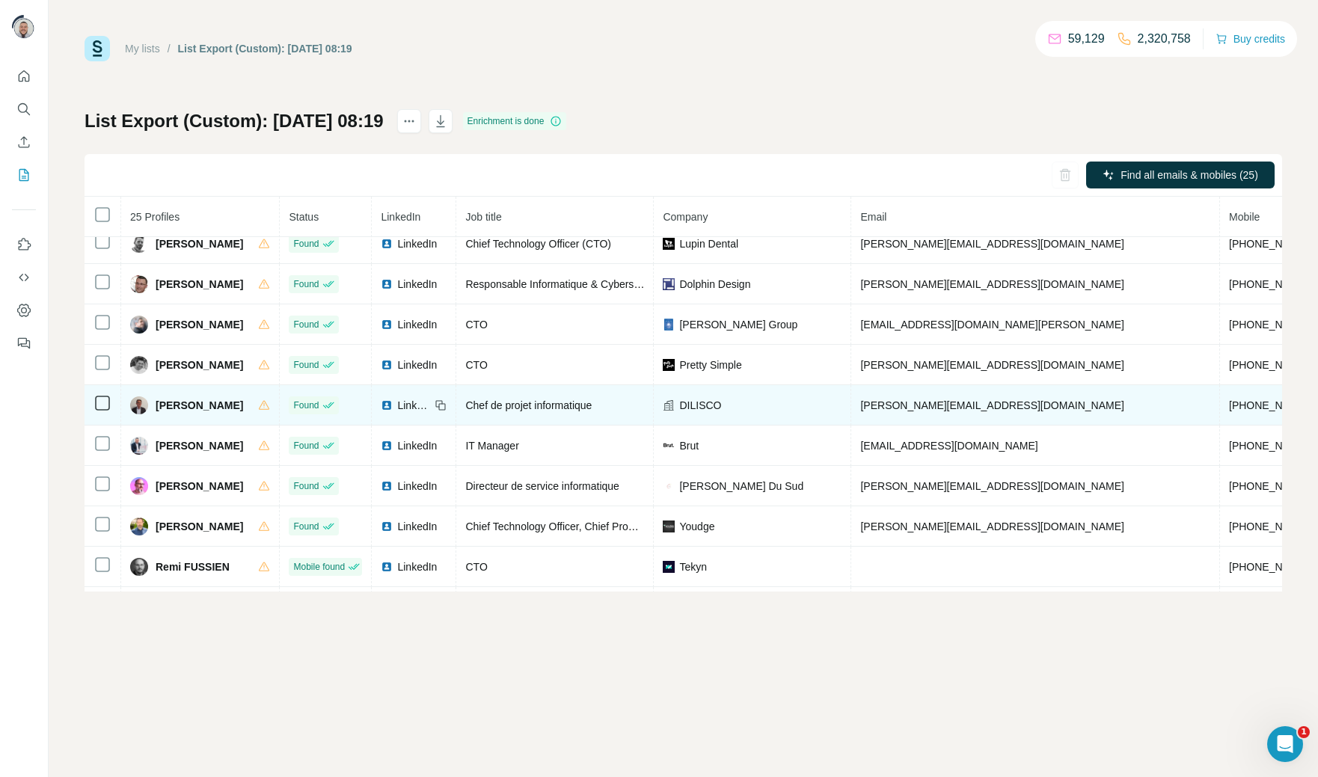
click at [1229, 411] on span "[PHONE_NUMBER]" at bounding box center [1276, 405] width 94 height 12
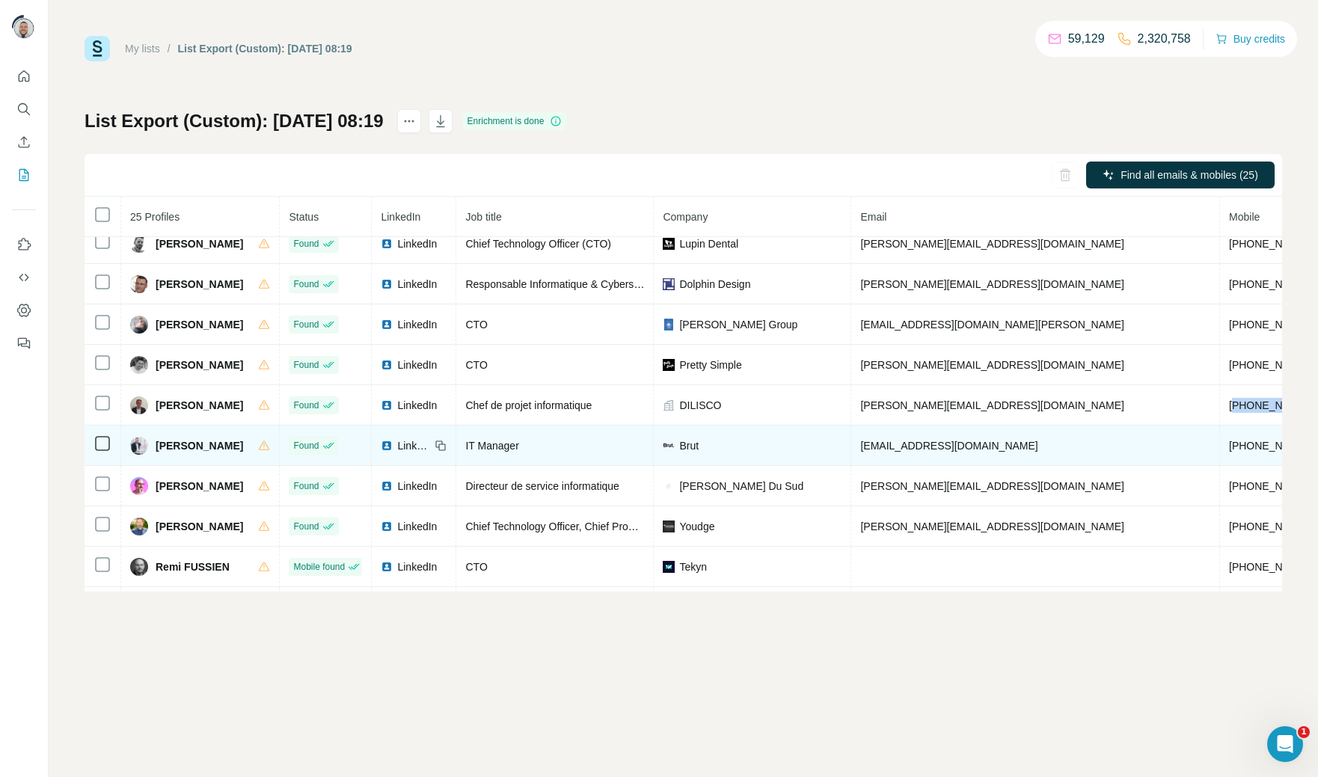
click at [1229, 452] on span "[PHONE_NUMBER]" at bounding box center [1276, 446] width 94 height 12
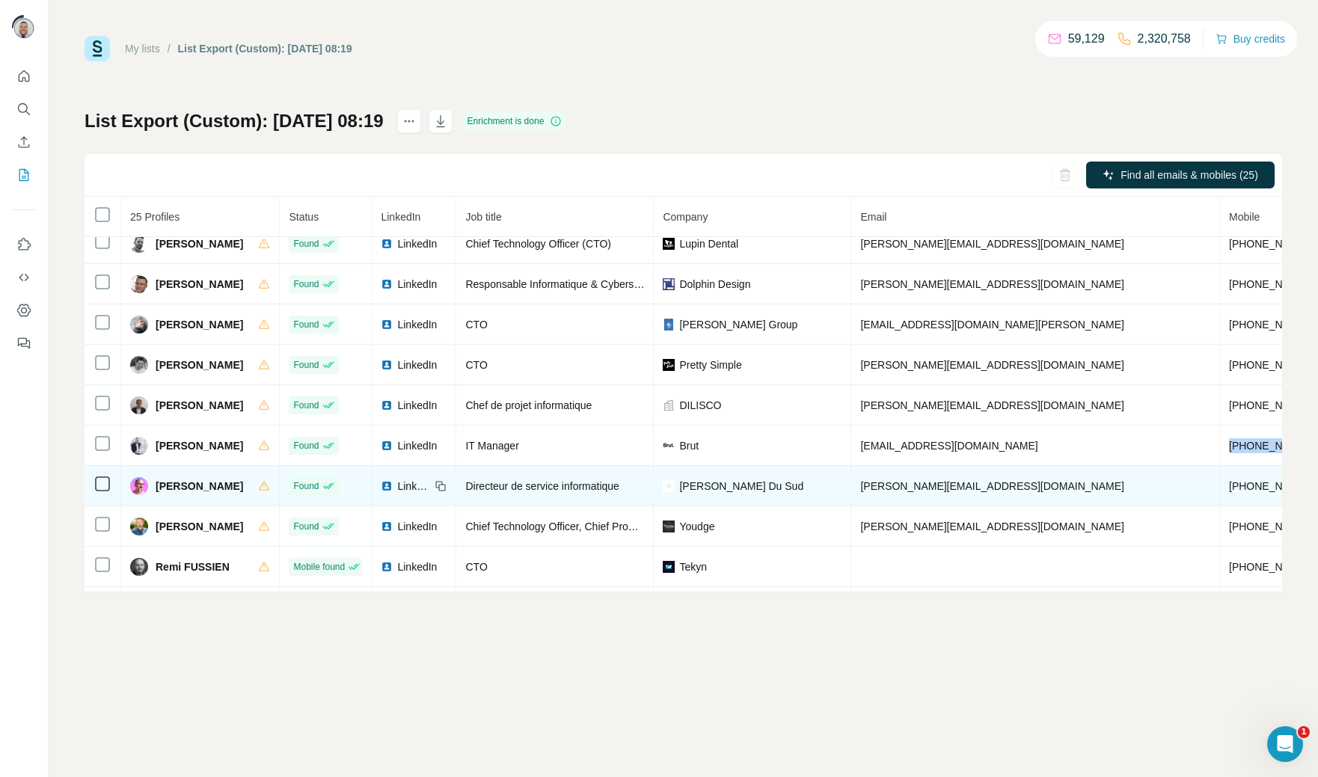
click at [1229, 492] on span "[PHONE_NUMBER]" at bounding box center [1276, 486] width 94 height 12
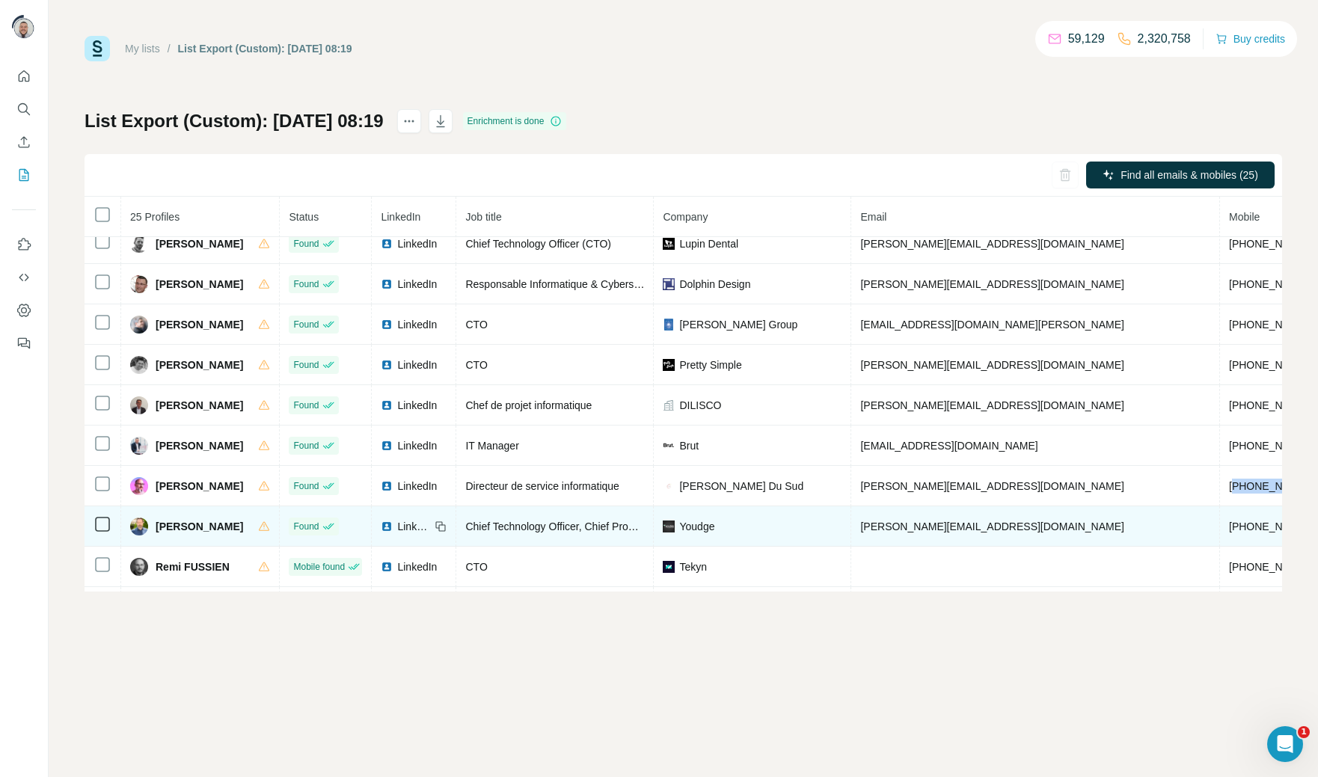
click at [1229, 532] on span "[PHONE_NUMBER]" at bounding box center [1276, 526] width 94 height 12
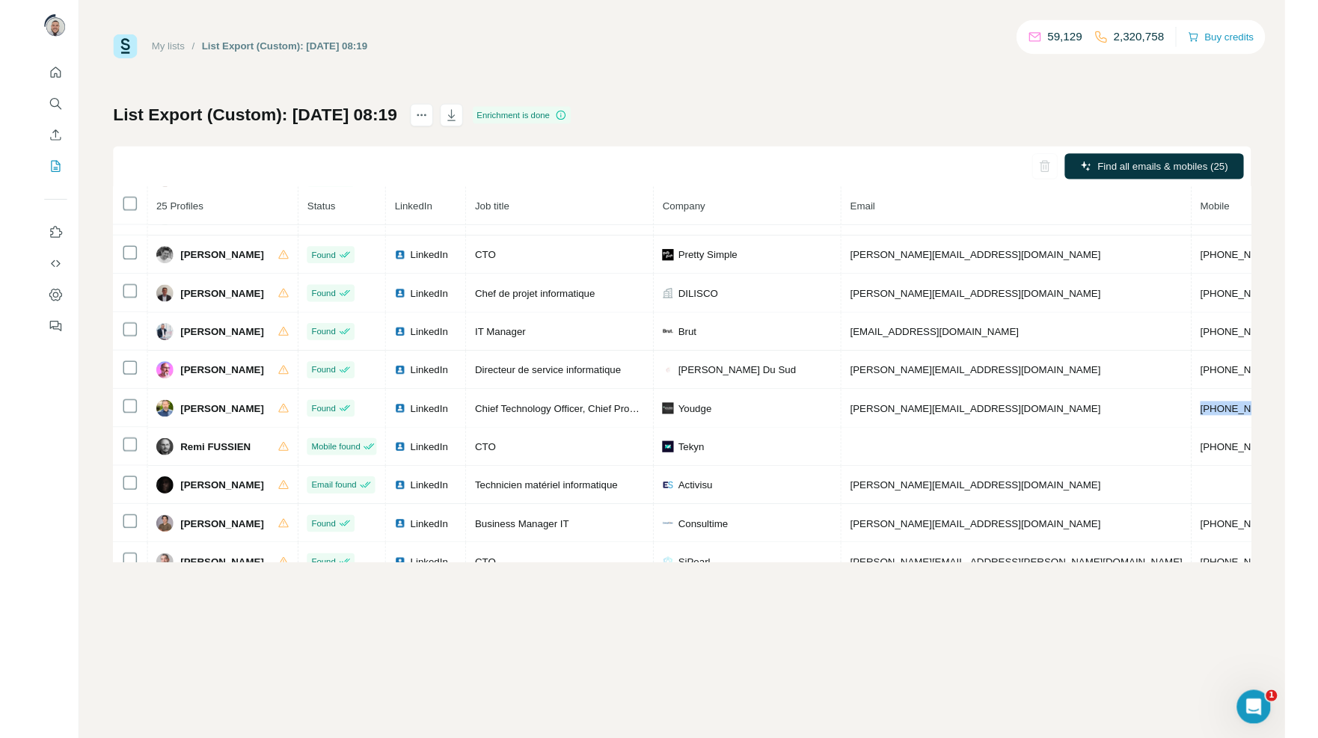
scroll to position [669, 0]
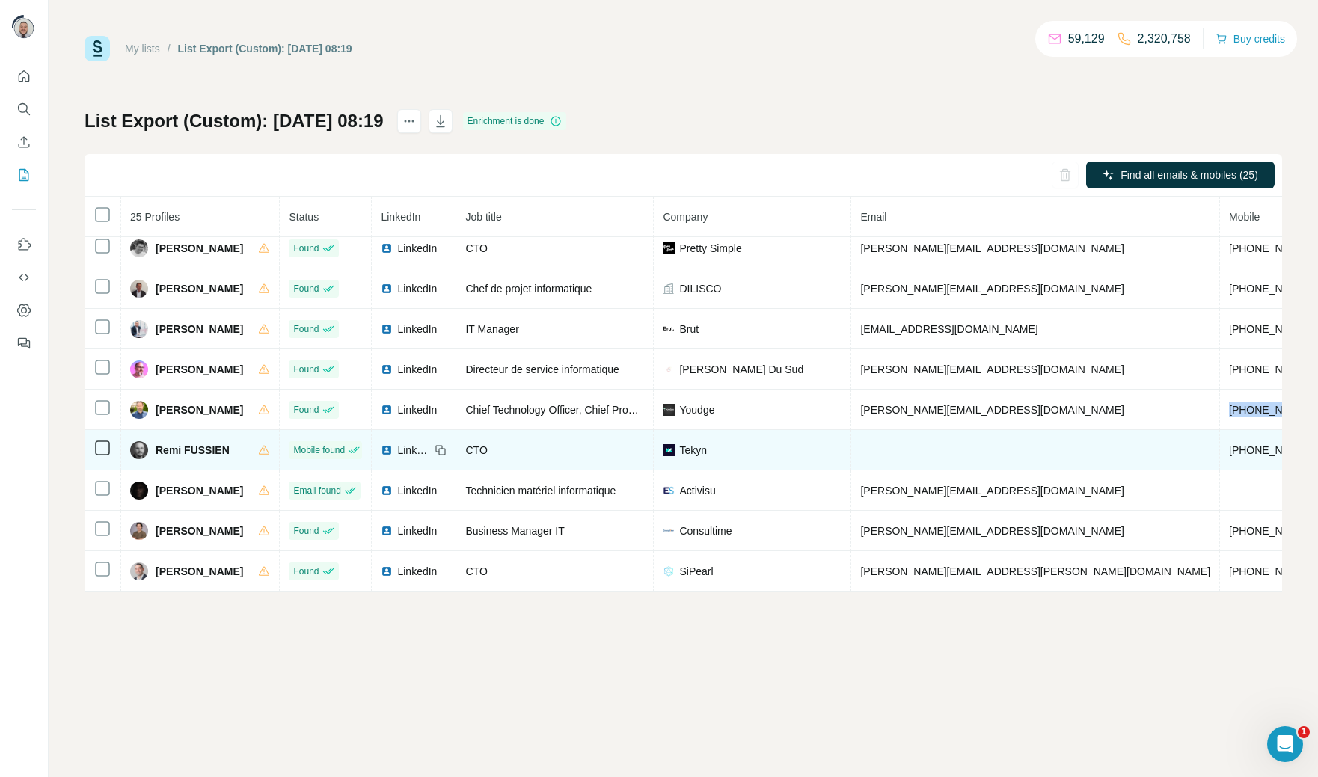
click at [1229, 446] on span "[PHONE_NUMBER]" at bounding box center [1276, 450] width 94 height 12
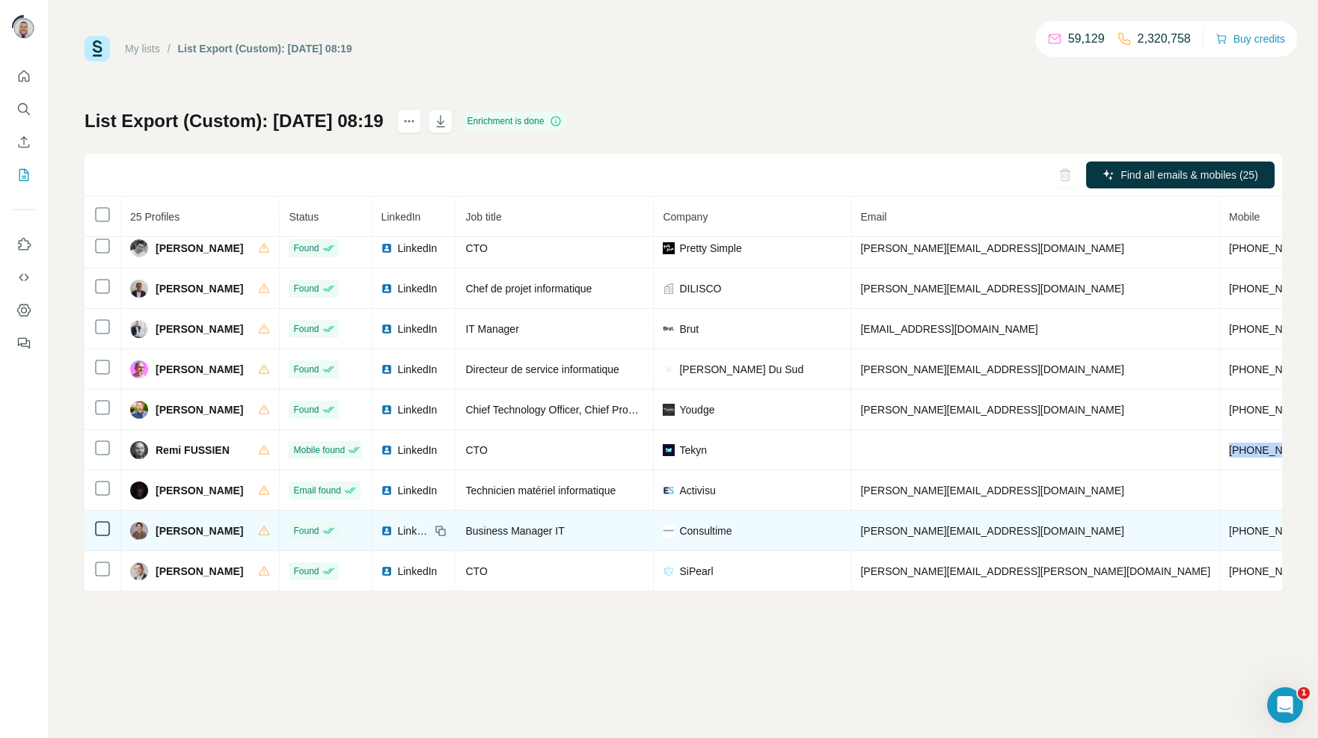
click at [1229, 525] on span "[PHONE_NUMBER]" at bounding box center [1276, 531] width 94 height 12
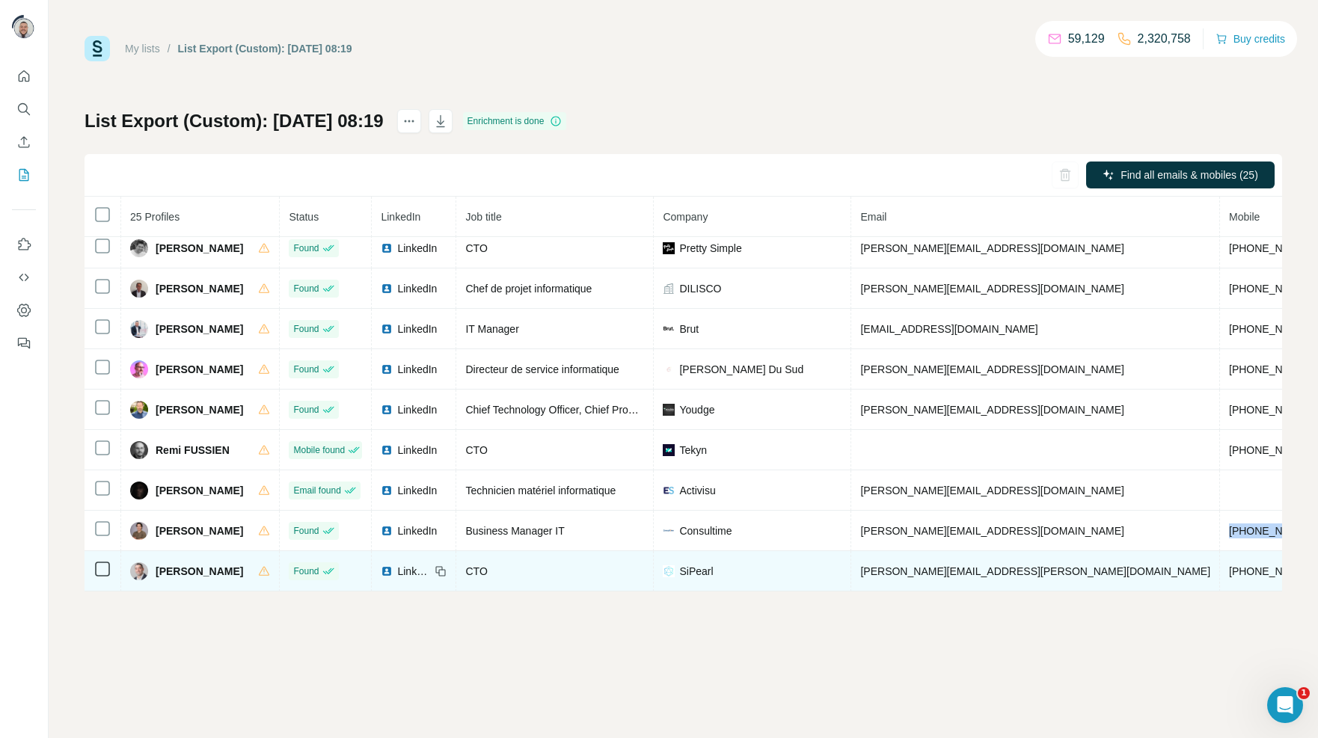
click at [1229, 571] on span "[PHONE_NUMBER]" at bounding box center [1276, 571] width 94 height 12
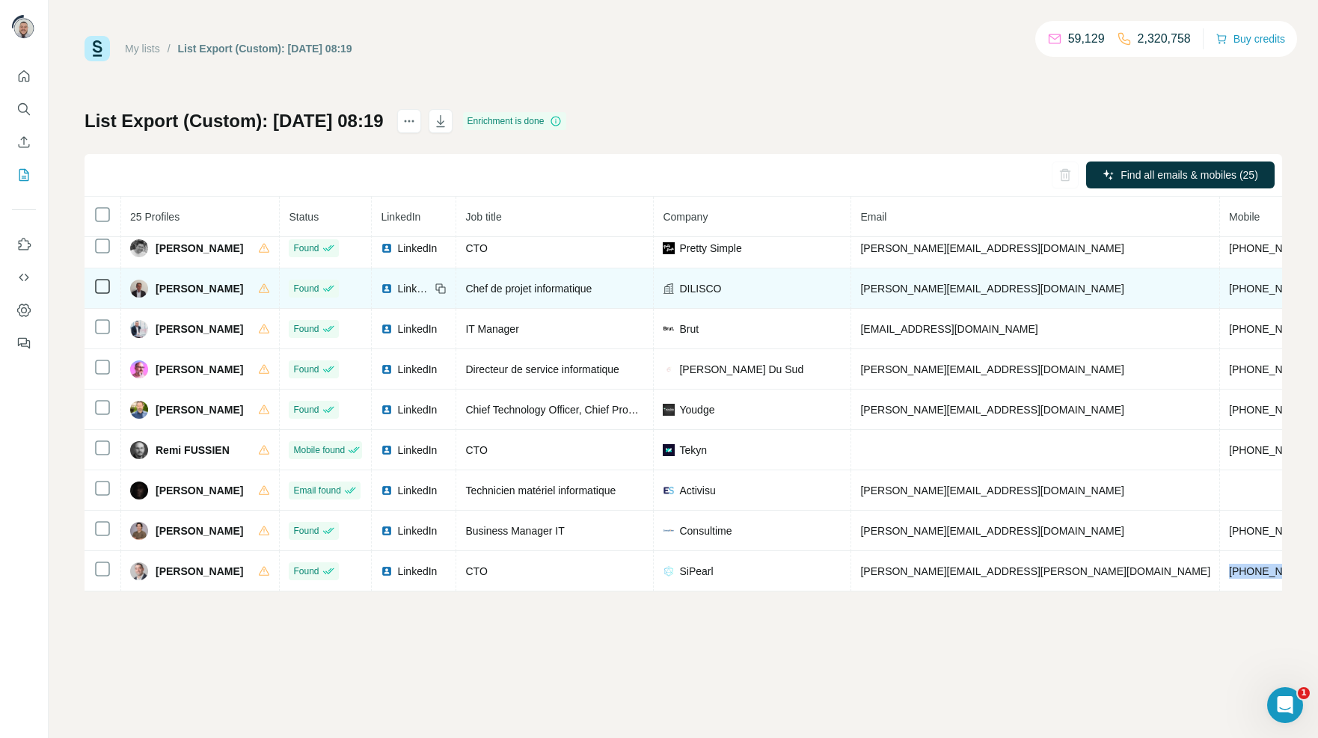
scroll to position [0, 0]
